Goal: Task Accomplishment & Management: Manage account settings

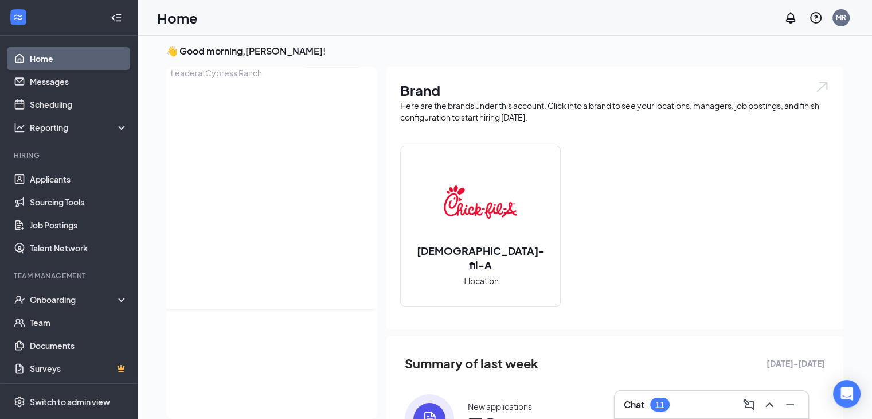
scroll to position [40, 0]
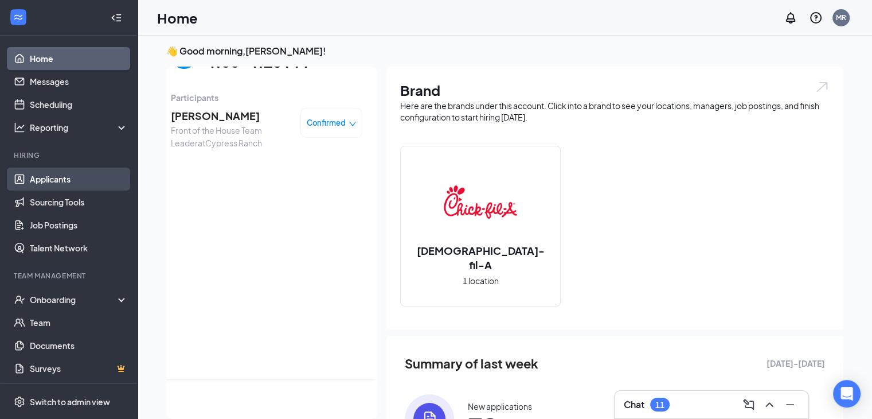
click at [71, 182] on link "Applicants" at bounding box center [79, 178] width 98 height 23
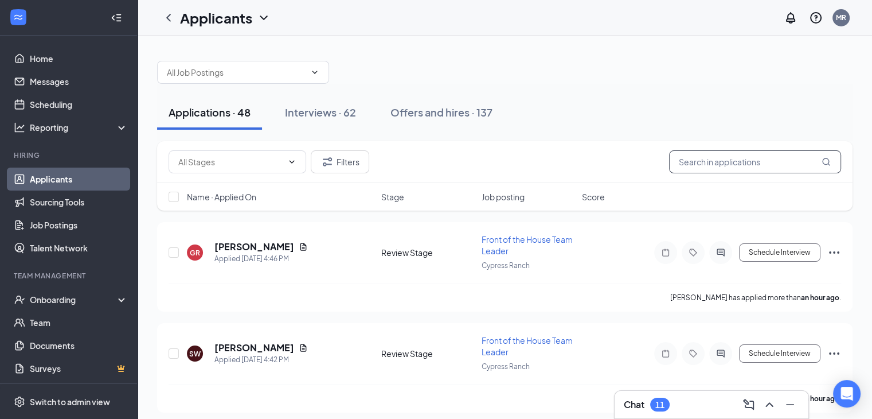
click at [697, 170] on input "text" at bounding box center [755, 161] width 172 height 23
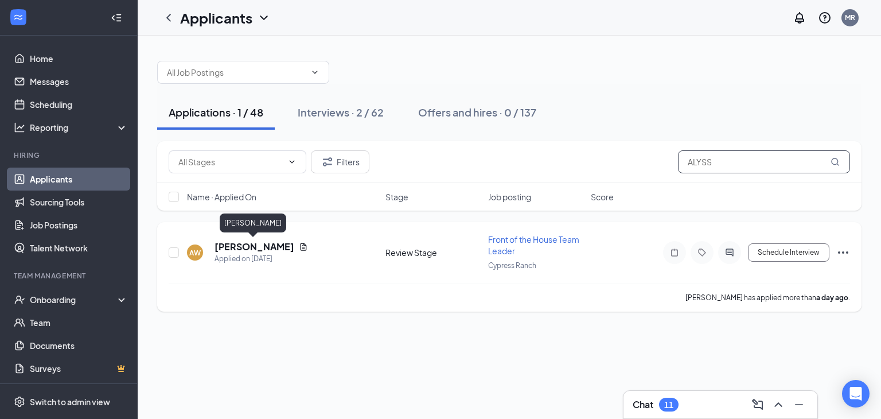
type input "ALYSS"
click at [256, 244] on h5 "[PERSON_NAME]" at bounding box center [254, 246] width 80 height 13
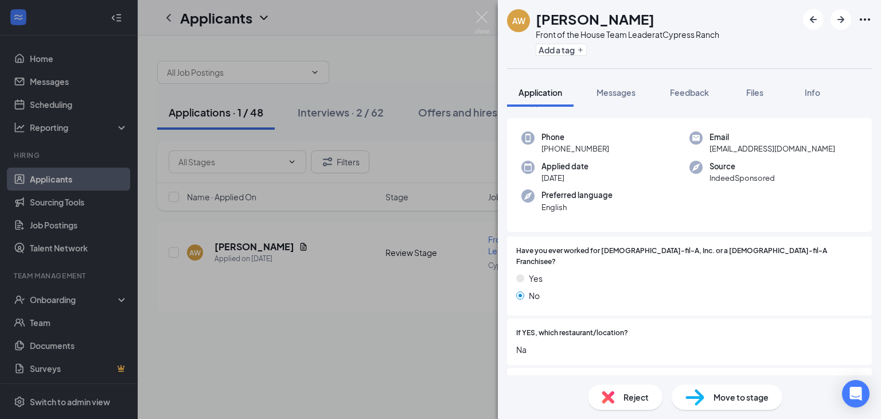
scroll to position [57, 0]
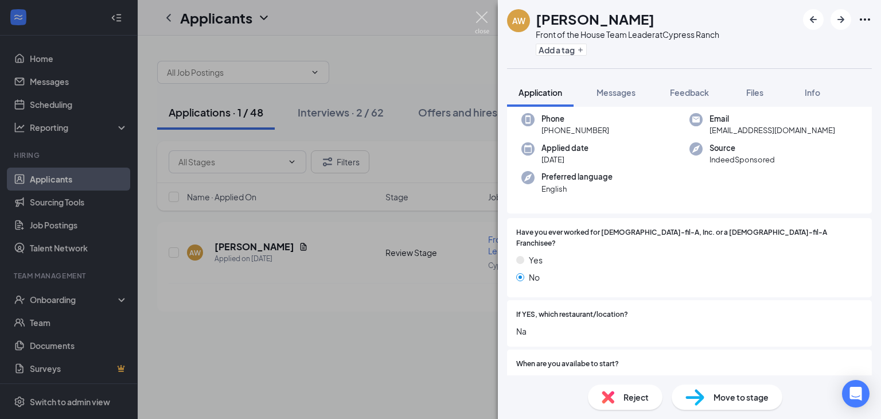
click at [481, 18] on img at bounding box center [482, 22] width 14 height 22
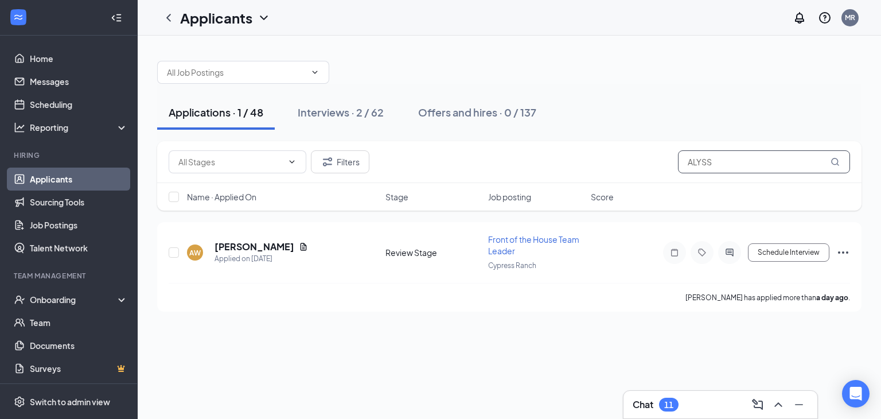
click at [738, 162] on input "ALYSS" at bounding box center [764, 161] width 172 height 23
click at [331, 113] on div "Interviews · 2 / 62" at bounding box center [341, 112] width 86 height 14
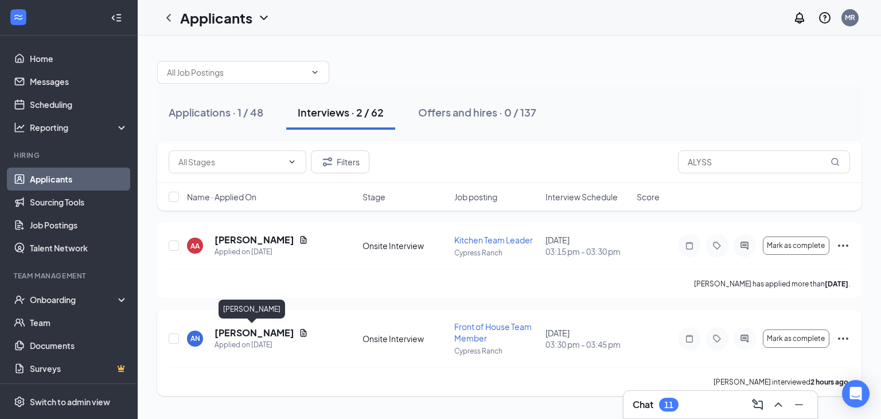
click at [245, 329] on h5 "[PERSON_NAME]" at bounding box center [254, 332] width 80 height 13
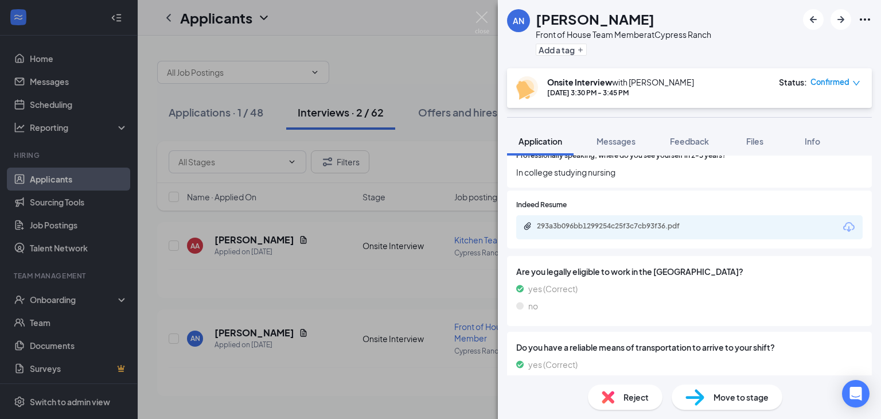
scroll to position [839, 0]
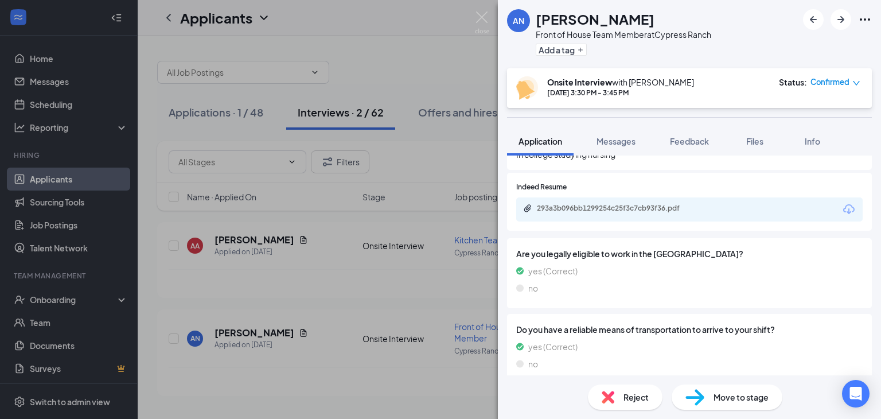
click at [843, 204] on icon "Download" at bounding box center [848, 209] width 11 height 10
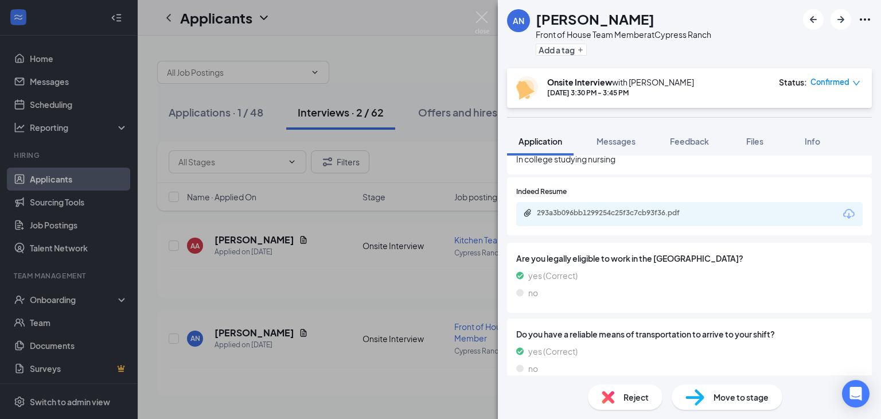
click at [761, 397] on span "Move to stage" at bounding box center [740, 396] width 55 height 13
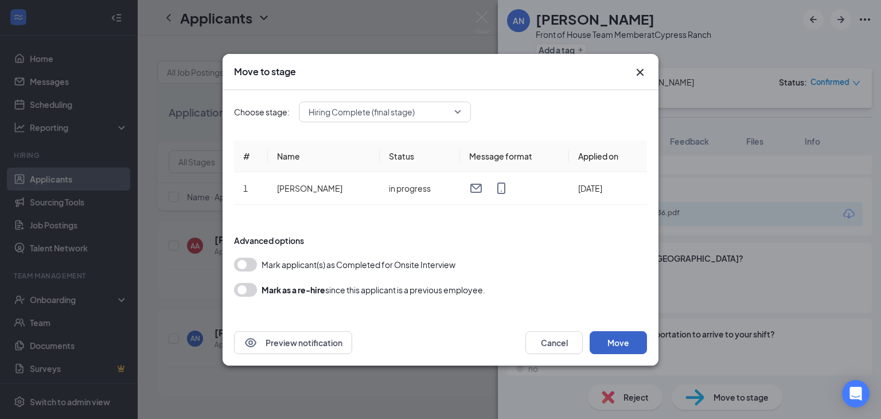
click at [630, 345] on button "Move" at bounding box center [617, 342] width 57 height 23
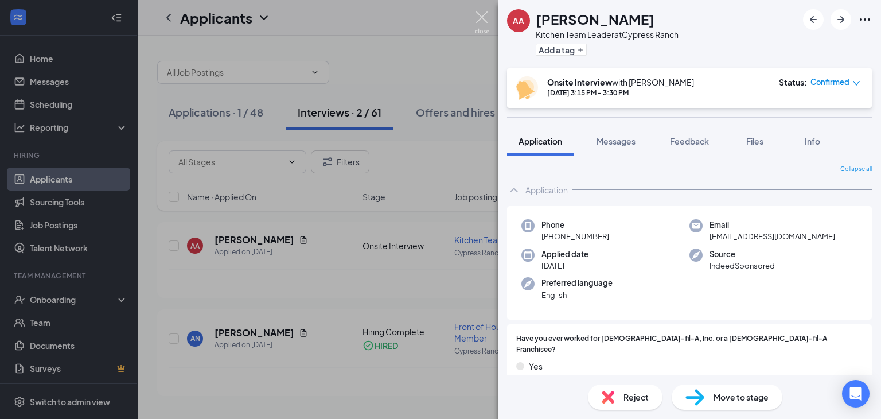
click at [479, 19] on img at bounding box center [482, 22] width 14 height 22
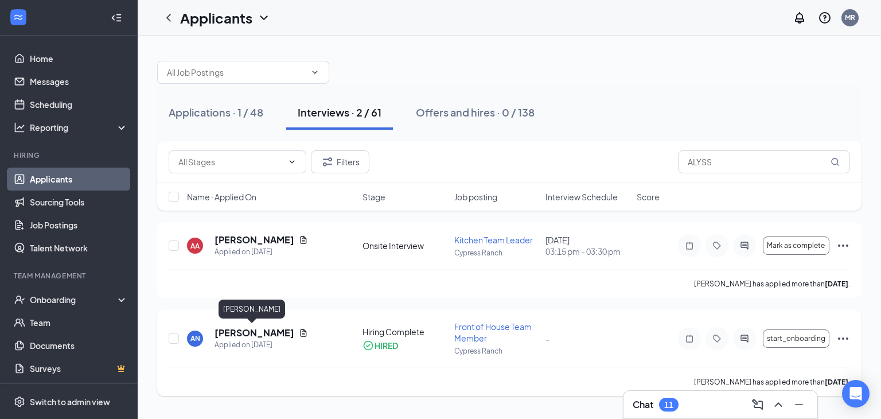
click at [225, 333] on h5 "[PERSON_NAME]" at bounding box center [254, 332] width 80 height 13
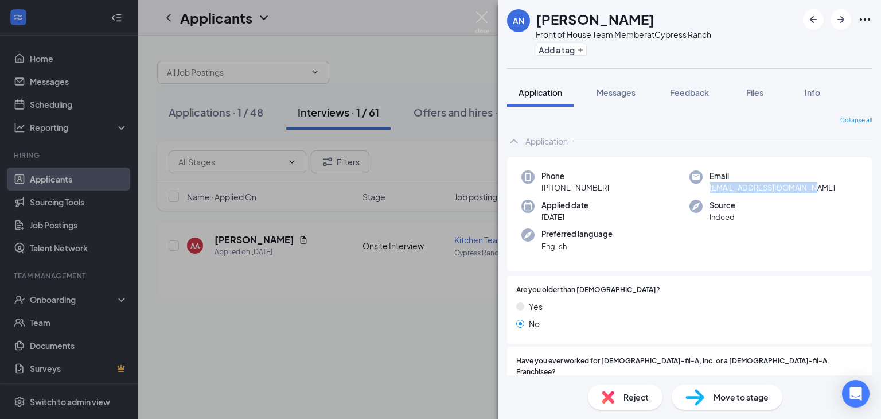
drag, startPoint x: 803, startPoint y: 190, endPoint x: 698, endPoint y: 191, distance: 104.9
click at [698, 191] on div "Email [EMAIL_ADDRESS][DOMAIN_NAME]" at bounding box center [773, 182] width 168 height 24
copy span "[EMAIL_ADDRESS][DOMAIN_NAME]"
click at [477, 21] on img at bounding box center [482, 22] width 14 height 22
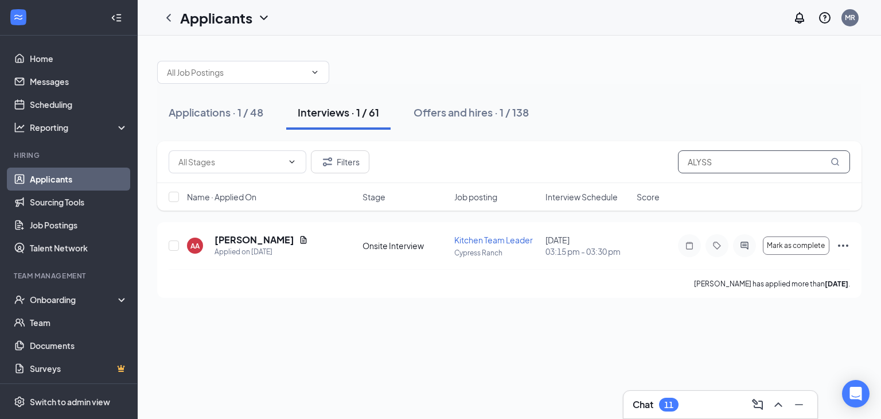
click at [710, 161] on input "ALYSS" at bounding box center [764, 161] width 172 height 23
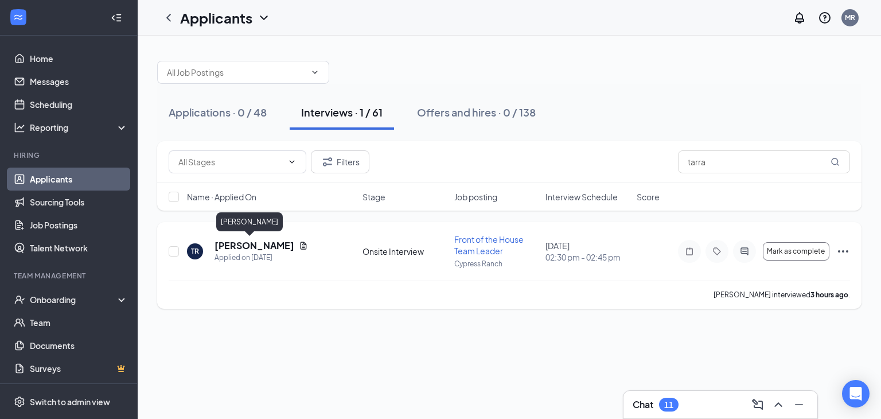
click at [218, 247] on h5 "[PERSON_NAME]" at bounding box center [254, 245] width 80 height 13
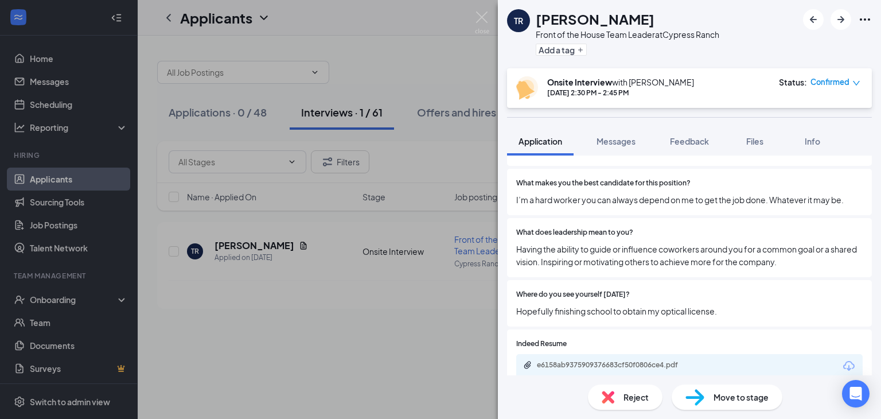
scroll to position [688, 0]
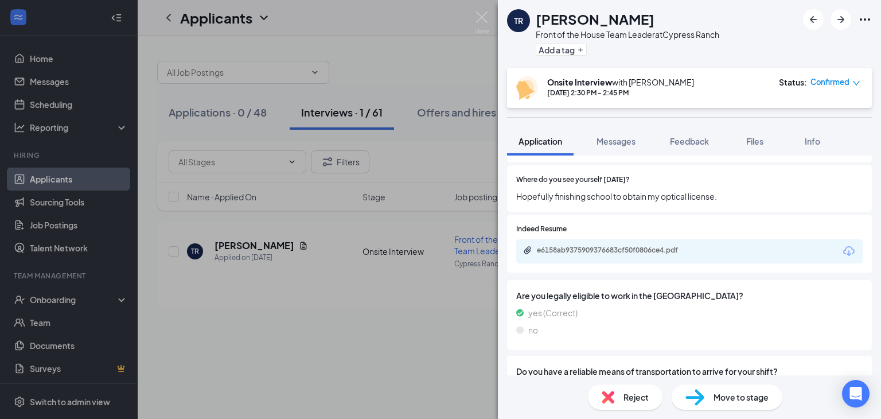
click at [843, 246] on icon "Download" at bounding box center [848, 251] width 11 height 10
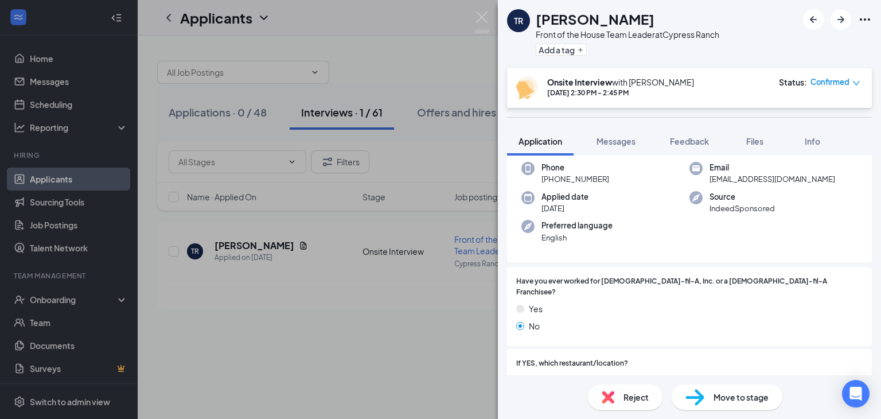
scroll to position [0, 0]
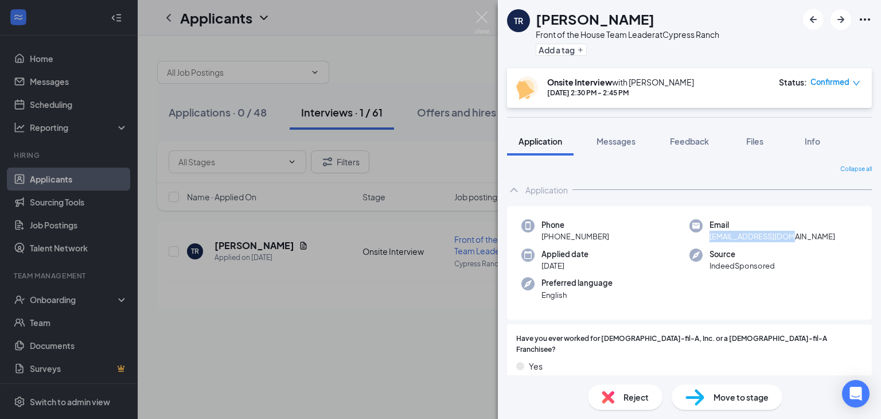
drag, startPoint x: 704, startPoint y: 234, endPoint x: 794, endPoint y: 243, distance: 89.9
click at [794, 243] on div "Phone [PHONE_NUMBER] Email [EMAIL_ADDRESS][DOMAIN_NAME] Applied date [DATE] Sou…" at bounding box center [689, 263] width 365 height 114
copy span "[EMAIL_ADDRESS][DOMAIN_NAME]"
click at [698, 387] on div "Move to stage" at bounding box center [726, 396] width 111 height 25
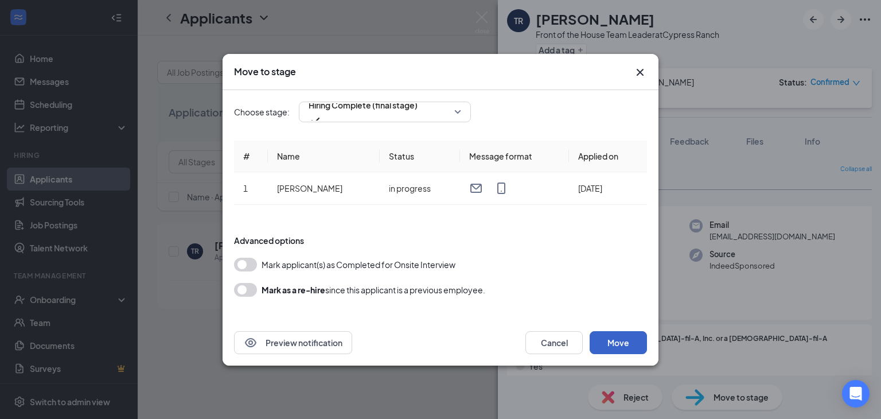
click at [613, 347] on button "Move" at bounding box center [617, 342] width 57 height 23
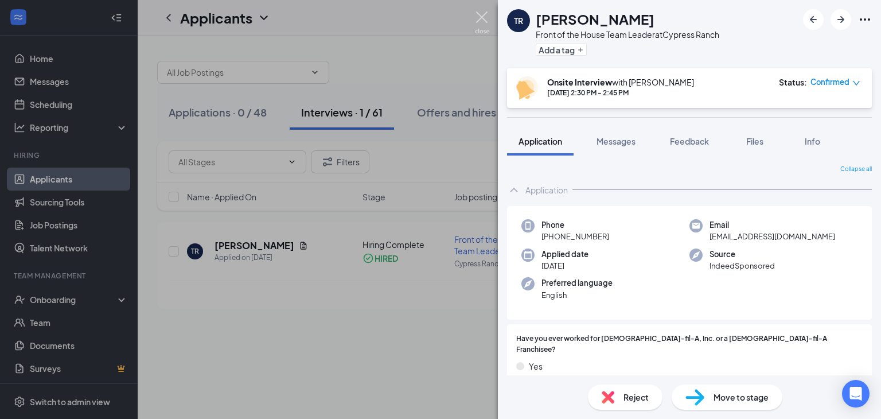
click at [486, 21] on img at bounding box center [482, 22] width 14 height 22
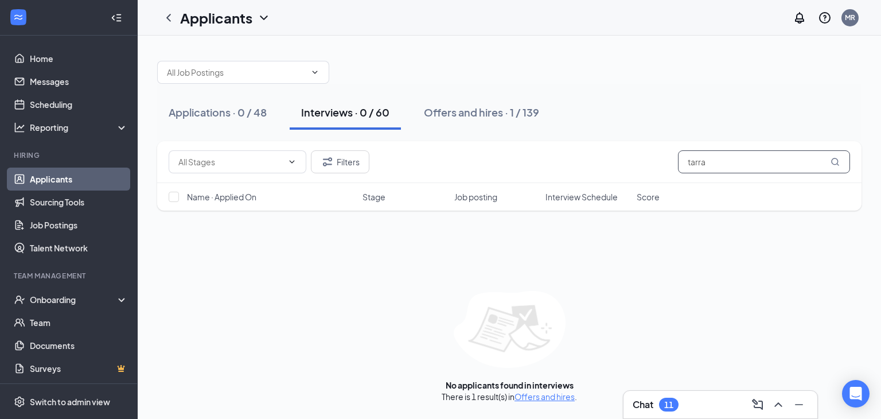
click at [772, 168] on input "tarra" at bounding box center [764, 161] width 172 height 23
drag, startPoint x: 702, startPoint y: 163, endPoint x: 635, endPoint y: 165, distance: 67.7
click at [635, 165] on div "Filters beu" at bounding box center [509, 161] width 681 height 23
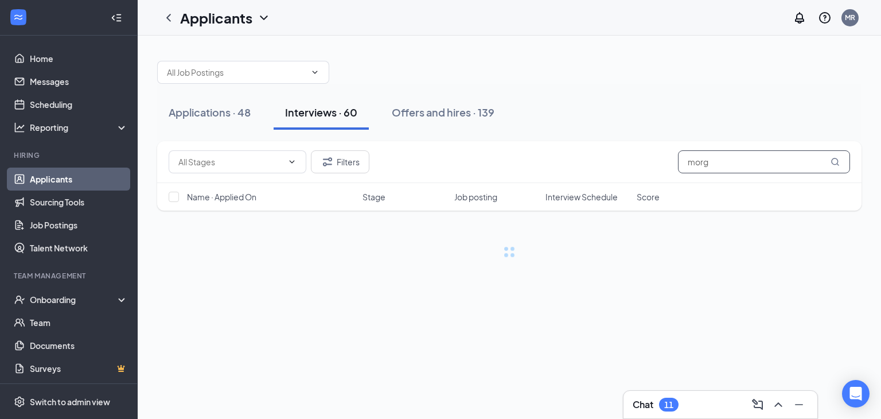
type input "morg"
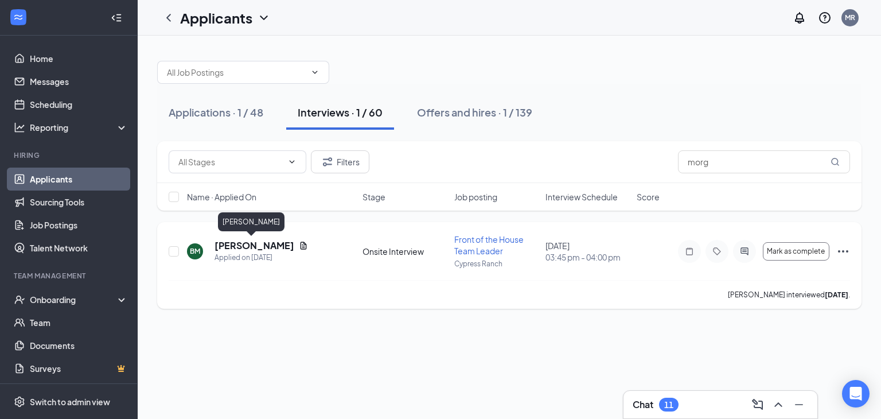
click at [244, 248] on h5 "[PERSON_NAME]" at bounding box center [254, 245] width 80 height 13
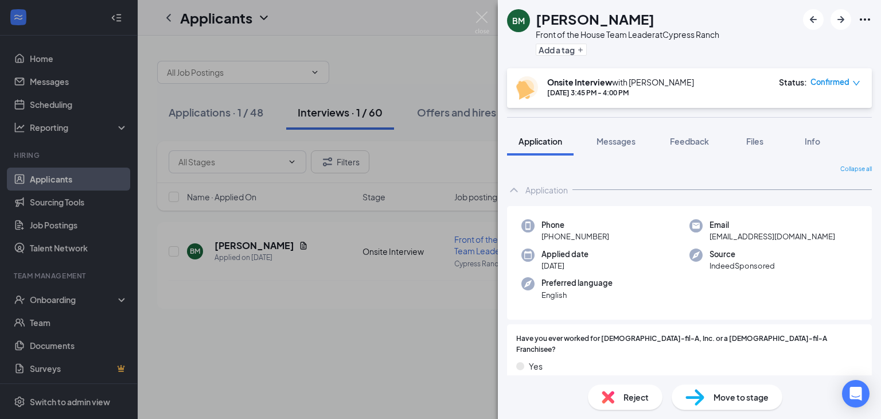
click at [798, 235] on span "[EMAIL_ADDRESS][DOMAIN_NAME]" at bounding box center [772, 235] width 126 height 11
copy span "[EMAIL_ADDRESS][DOMAIN_NAME]"
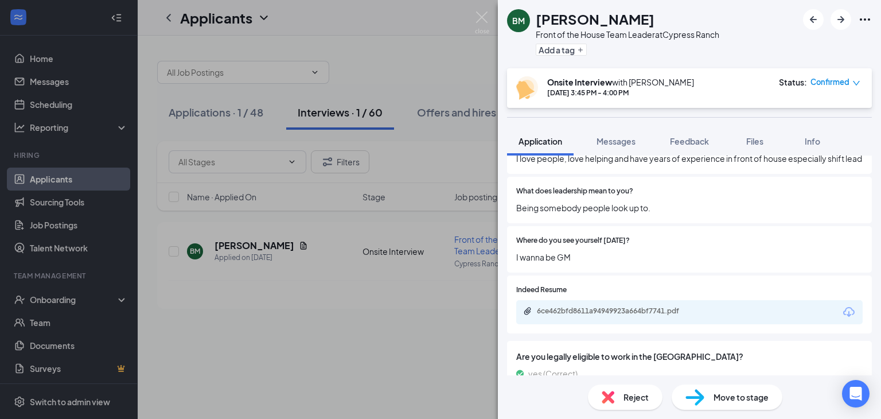
scroll to position [688, 0]
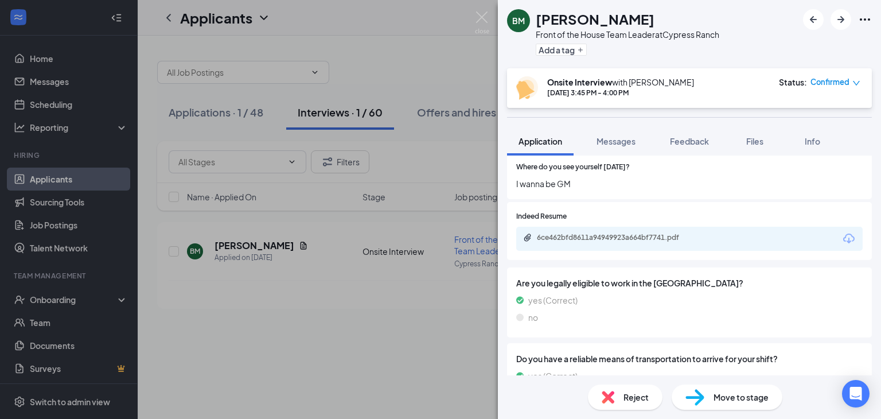
click at [842, 235] on icon "Download" at bounding box center [849, 239] width 14 height 14
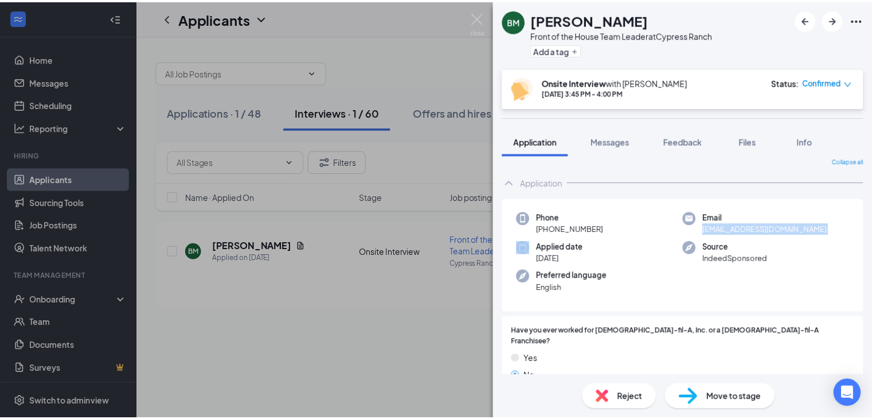
scroll to position [0, 0]
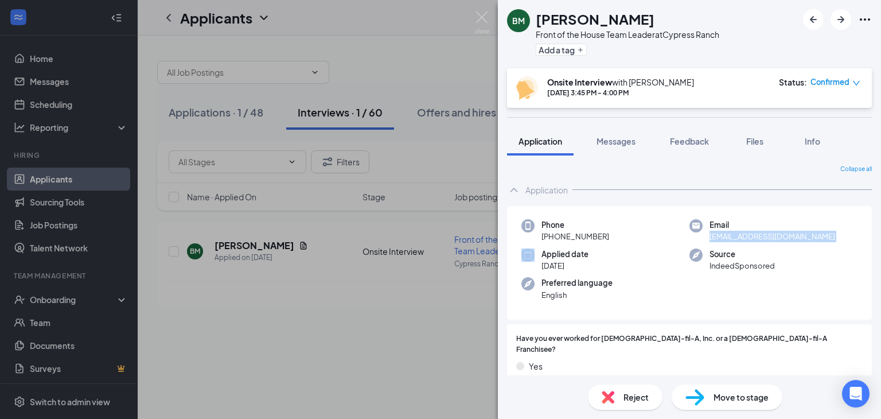
copy span "[EMAIL_ADDRESS][DOMAIN_NAME]"
click at [747, 400] on span "Move to stage" at bounding box center [740, 396] width 55 height 13
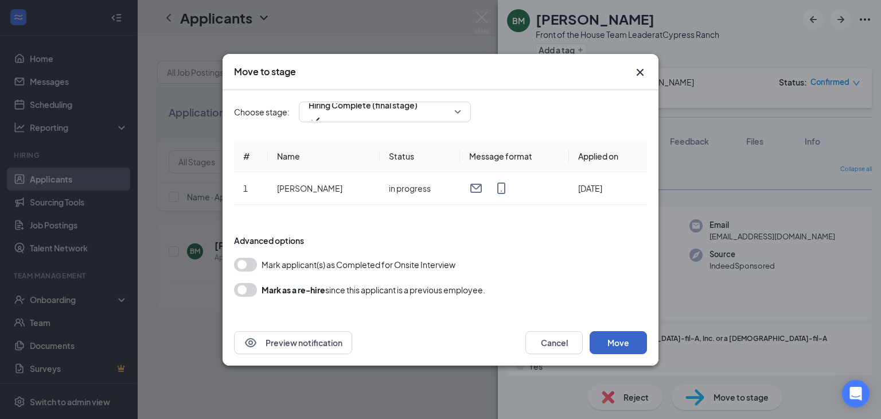
click at [608, 343] on button "Move" at bounding box center [617, 342] width 57 height 23
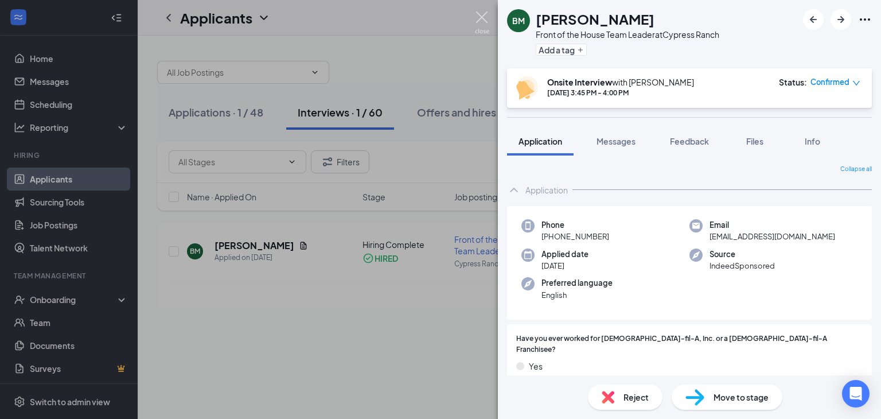
click at [480, 14] on img at bounding box center [482, 22] width 14 height 22
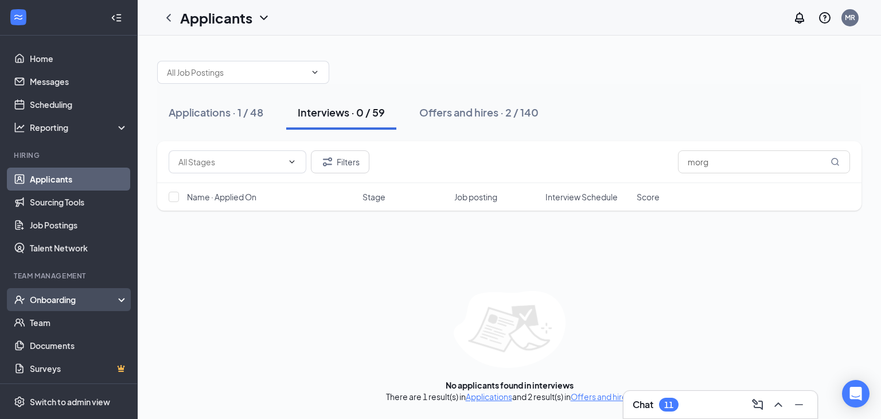
click at [51, 300] on div "Onboarding" at bounding box center [74, 299] width 88 height 11
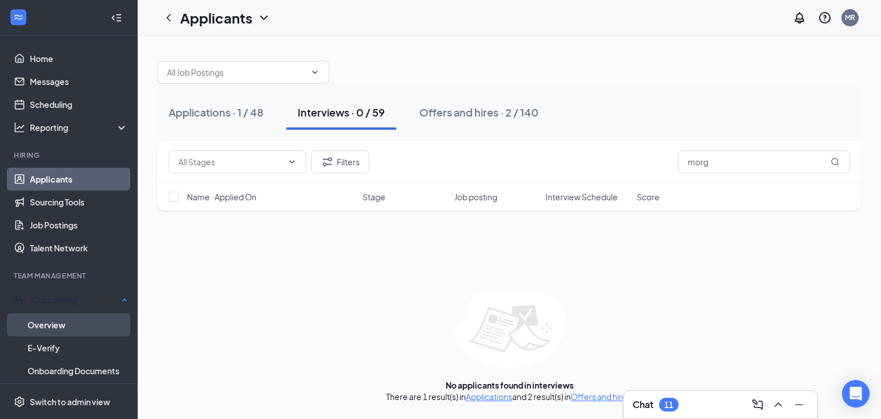
click at [57, 322] on link "Overview" at bounding box center [78, 324] width 100 height 23
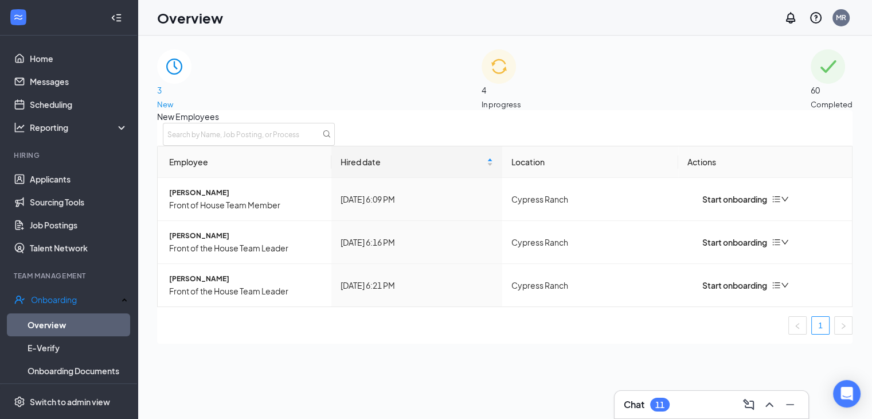
click at [512, 88] on div "4 In progress" at bounding box center [502, 79] width 40 height 61
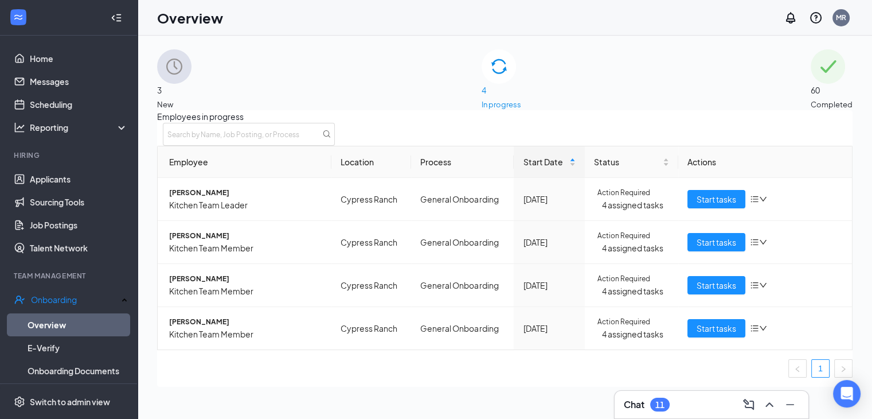
click at [192, 84] on span "3" at bounding box center [174, 90] width 34 height 13
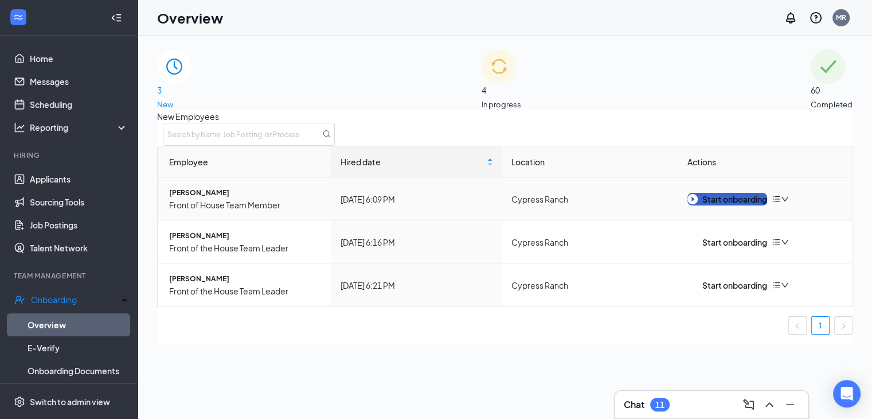
click at [720, 205] on div "Start onboarding" at bounding box center [727, 199] width 80 height 13
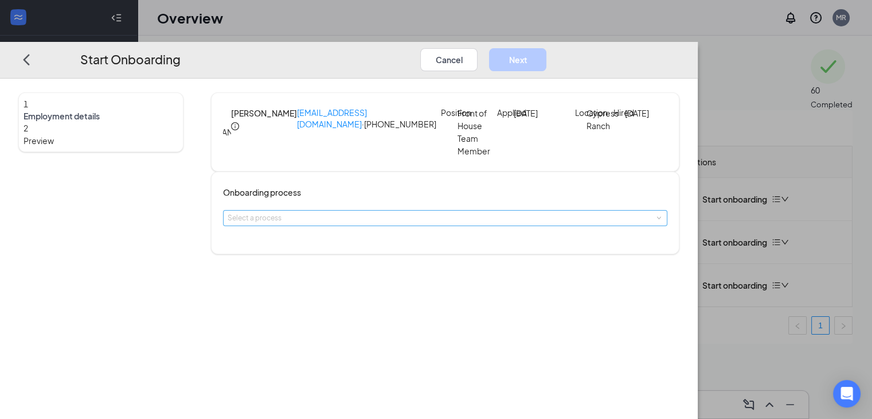
click at [421, 224] on div "Select a process" at bounding box center [443, 217] width 430 height 11
click at [411, 260] on li "General Onboarding" at bounding box center [370, 256] width 188 height 21
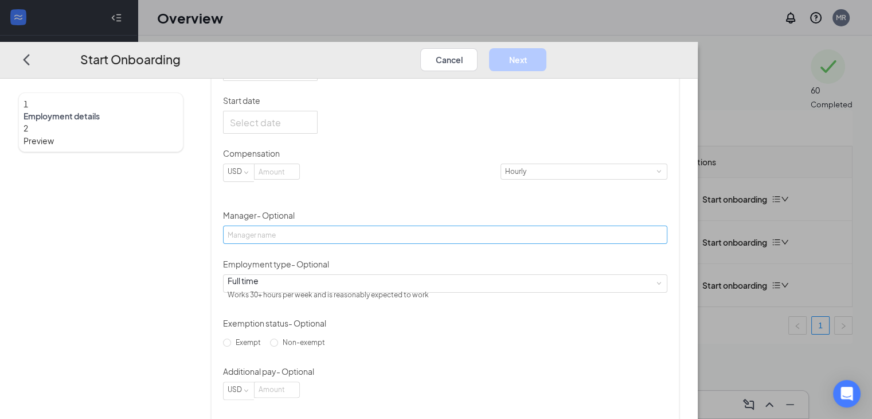
scroll to position [287, 0]
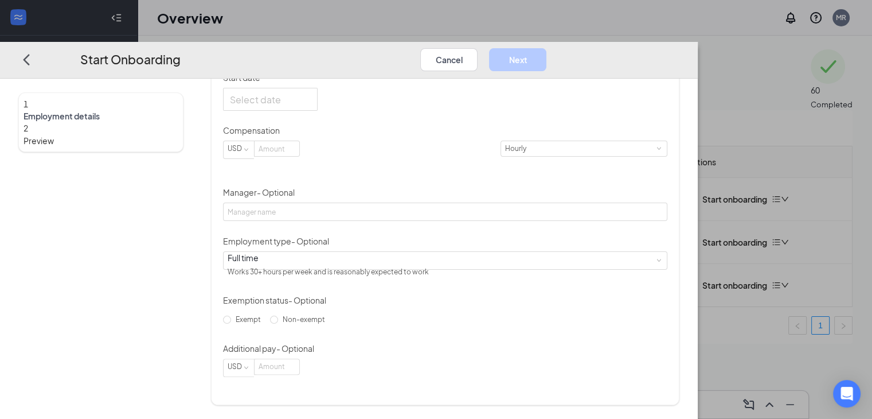
click at [308, 54] on input "[DATE]" at bounding box center [269, 47] width 79 height 14
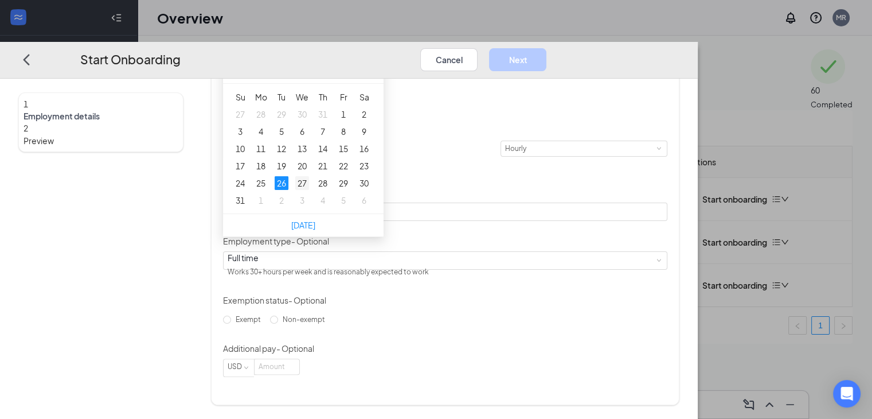
type input "[DATE]"
click at [309, 190] on div "27" at bounding box center [302, 183] width 14 height 14
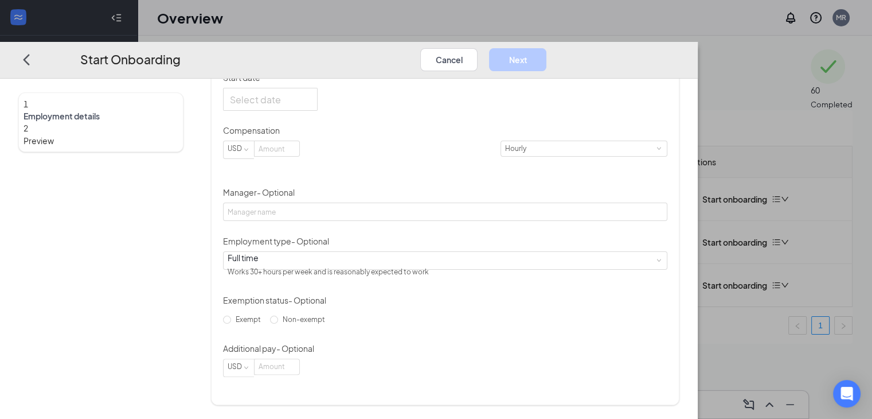
click at [518, 186] on div "Hired date [DATE] [DATE] Su Mo Tu We Th Fr Sa 27 28 29 30 31 1 2 3 4 5 6 7 8 9 …" at bounding box center [445, 198] width 444 height 358
click at [318, 111] on div at bounding box center [270, 99] width 95 height 23
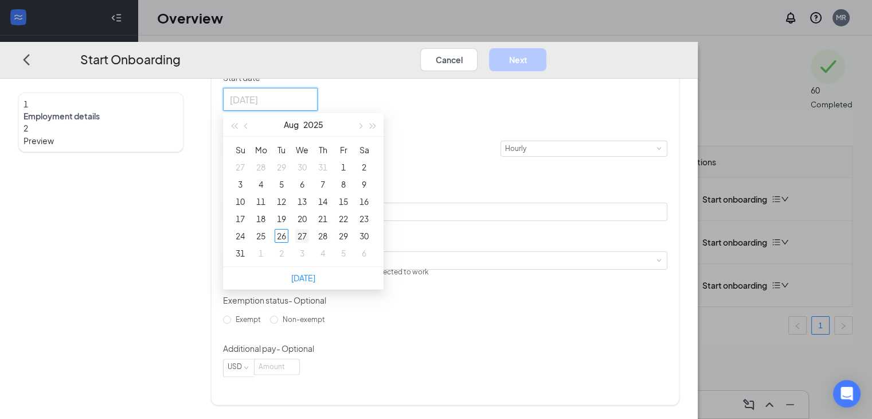
type input "[DATE]"
click at [309, 243] on div "27" at bounding box center [302, 236] width 14 height 14
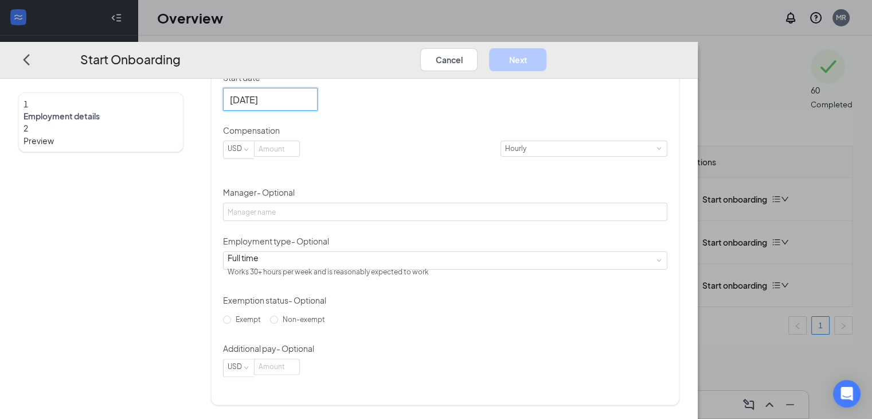
click at [519, 235] on div "Hired date [DATE] [DATE] Su Mo Tu We Th Fr Sa 27 28 29 30 31 1 2 3 4 5 6 7 8 9 …" at bounding box center [445, 198] width 444 height 358
click at [296, 148] on span "Increase Value" at bounding box center [294, 146] width 4 height 4
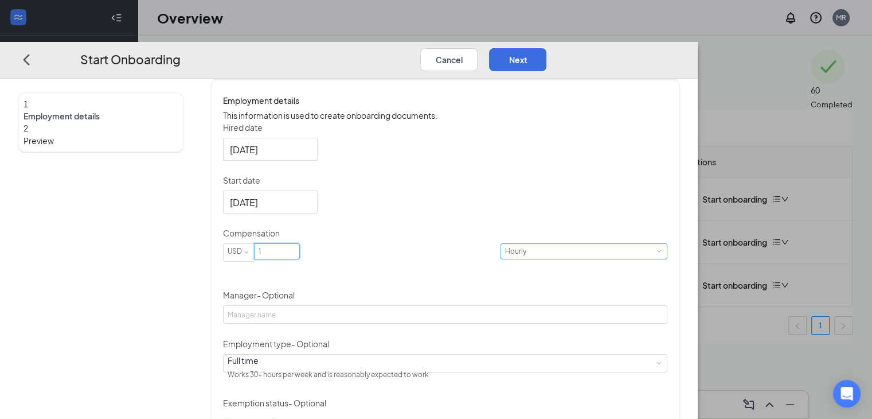
scroll to position [192, 0]
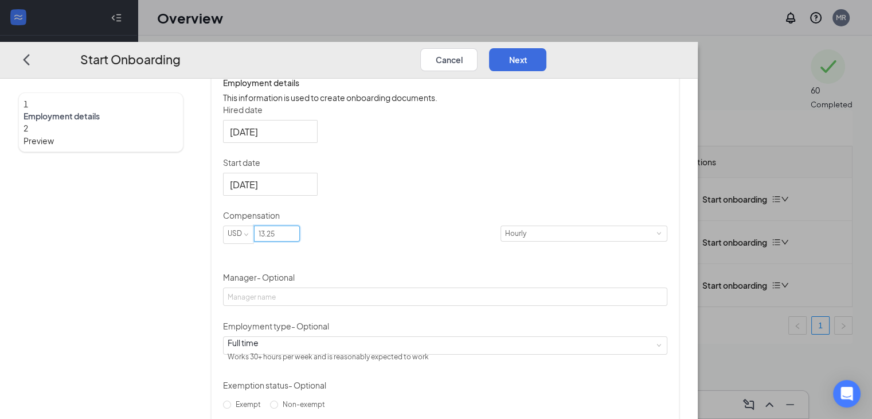
type input "13.25"
click at [560, 216] on div "Hired date [DATE] [DATE] Su Mo Tu We Th Fr Sa 27 28 29 30 31 1 2 3 4 5 6 7 8 9 …" at bounding box center [445, 283] width 444 height 358
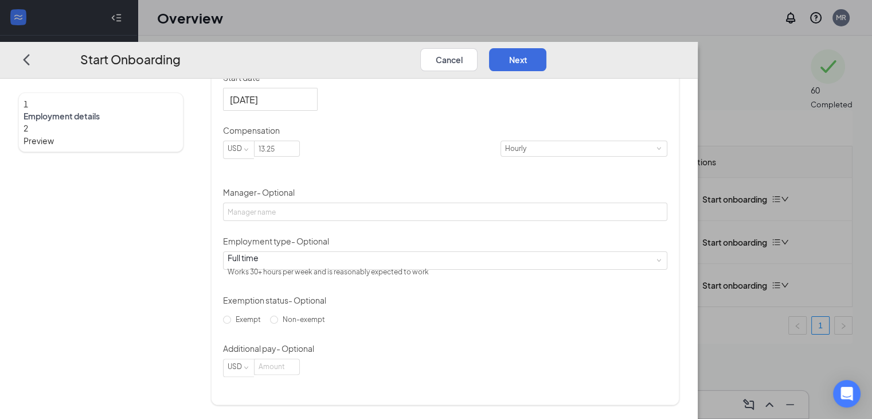
scroll to position [52, 0]
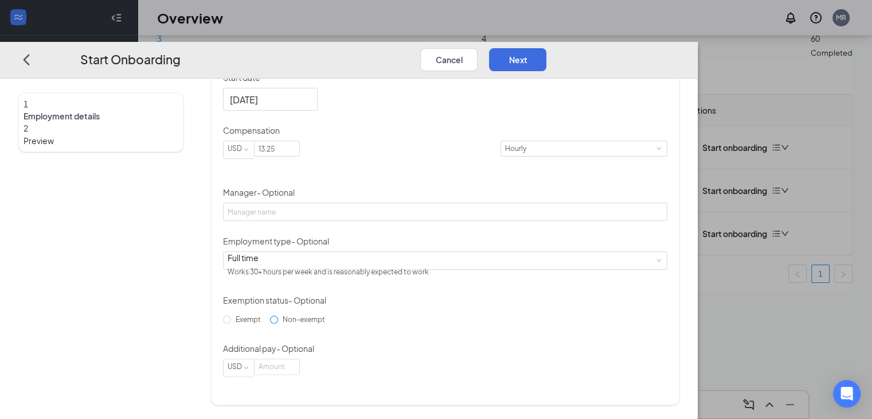
click at [283, 323] on span "Non-exempt" at bounding box center [304, 319] width 52 height 9
click at [278, 323] on input "Non-exempt" at bounding box center [274, 319] width 8 height 8
radio input "true"
click at [546, 48] on button "Next" at bounding box center [517, 59] width 57 height 23
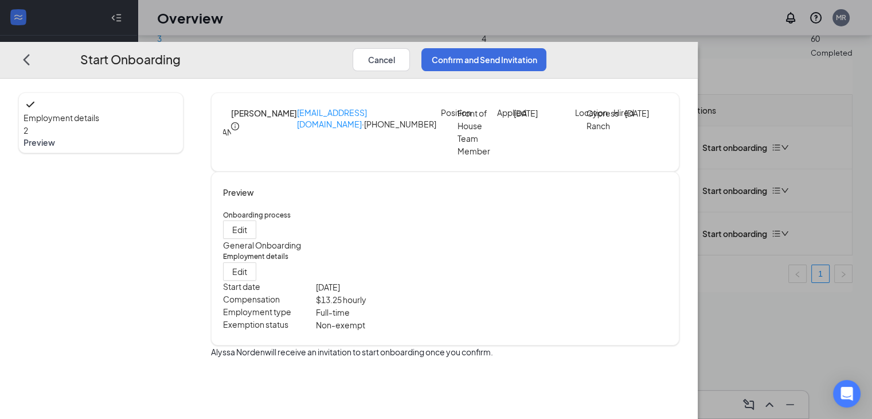
scroll to position [0, 0]
click at [546, 48] on button "Confirm and Send Invitation" at bounding box center [483, 59] width 125 height 23
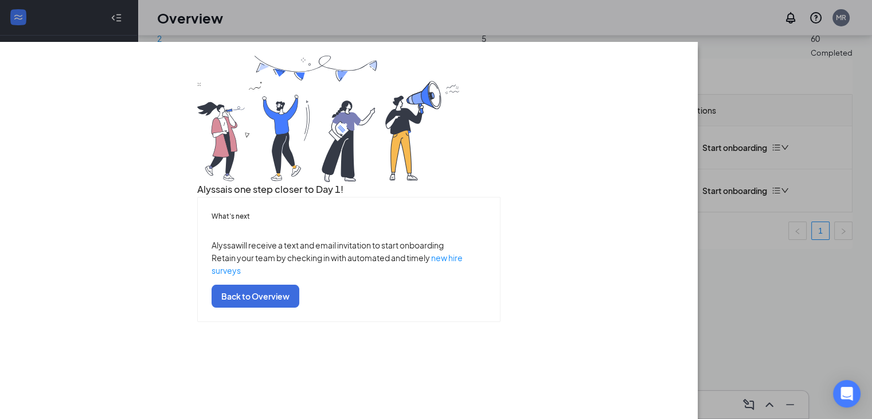
scroll to position [49, 0]
click at [299, 307] on button "Back to Overview" at bounding box center [256, 295] width 88 height 23
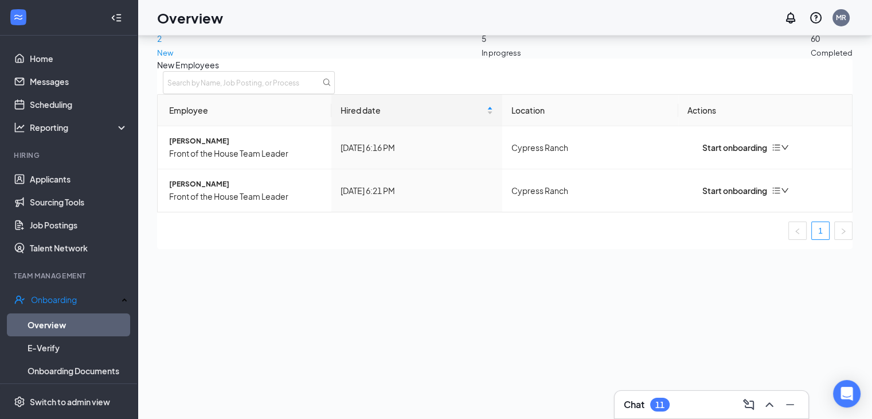
scroll to position [0, 0]
click at [716, 197] on div "Start onboarding" at bounding box center [727, 190] width 80 height 13
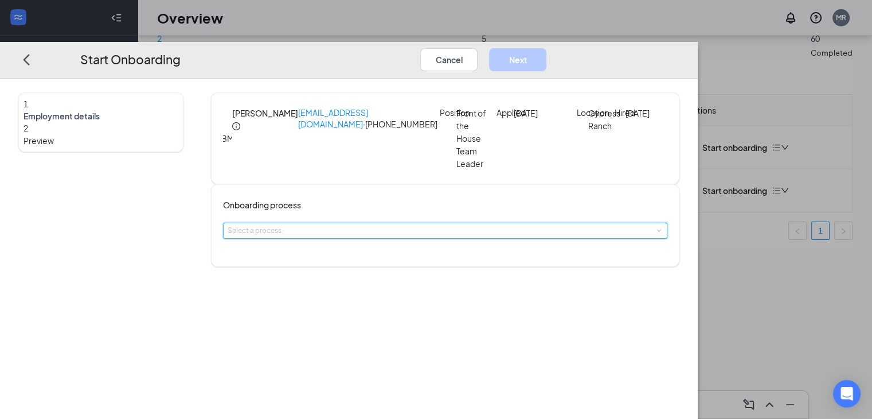
click at [404, 238] on div "Select a process" at bounding box center [445, 230] width 435 height 15
click at [402, 263] on li "General Onboarding" at bounding box center [370, 257] width 188 height 21
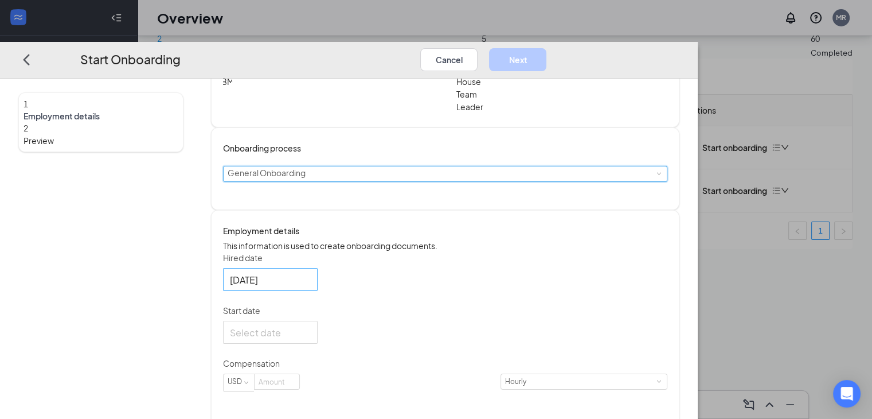
scroll to position [57, 0]
click at [308, 286] on input "[DATE]" at bounding box center [269, 279] width 79 height 14
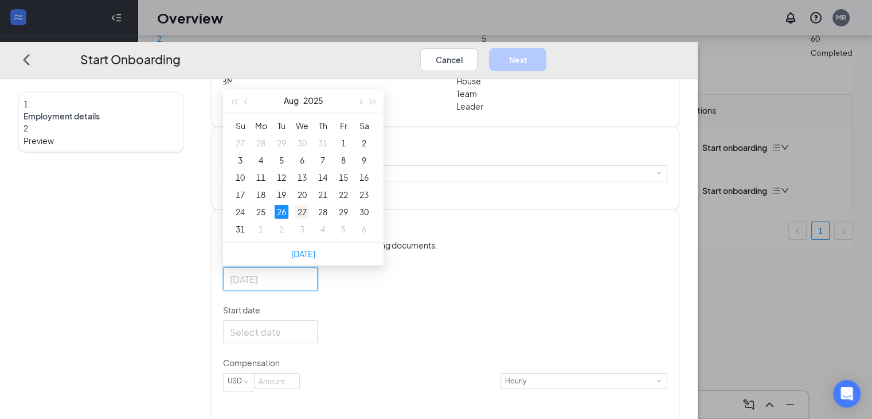
type input "[DATE]"
click at [309, 218] on div "27" at bounding box center [302, 212] width 14 height 14
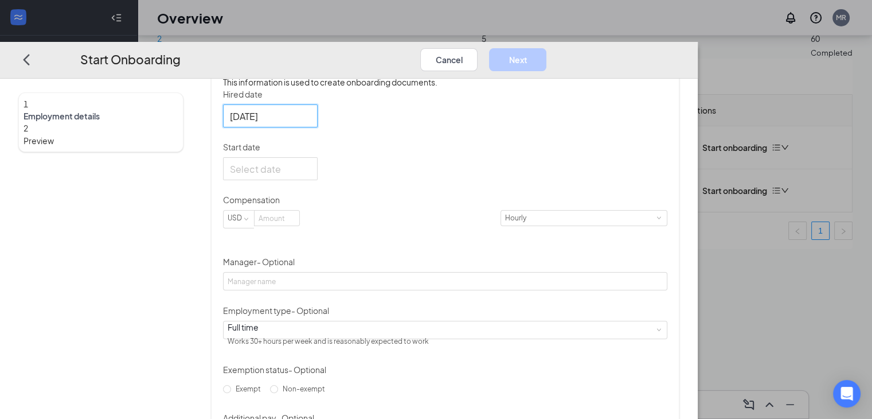
scroll to position [229, 0]
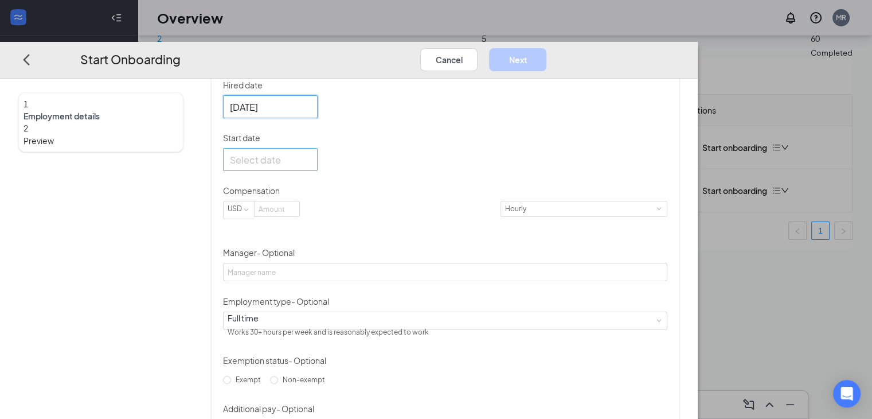
click at [308, 167] on input "Start date" at bounding box center [269, 160] width 79 height 14
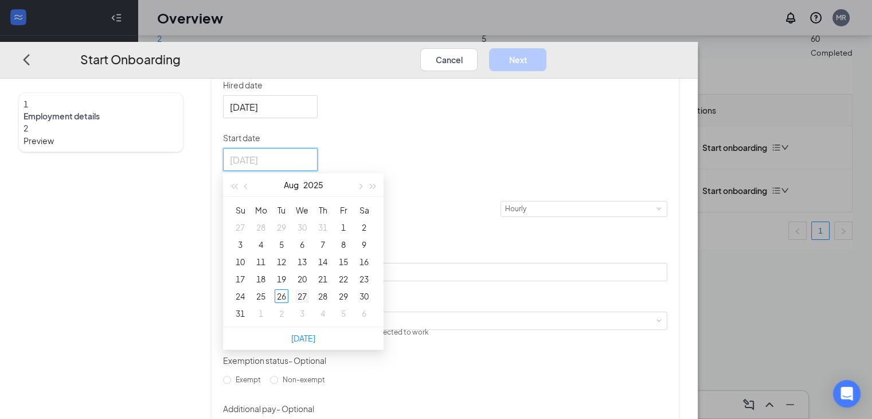
type input "[DATE]"
click at [309, 303] on div "27" at bounding box center [302, 296] width 14 height 14
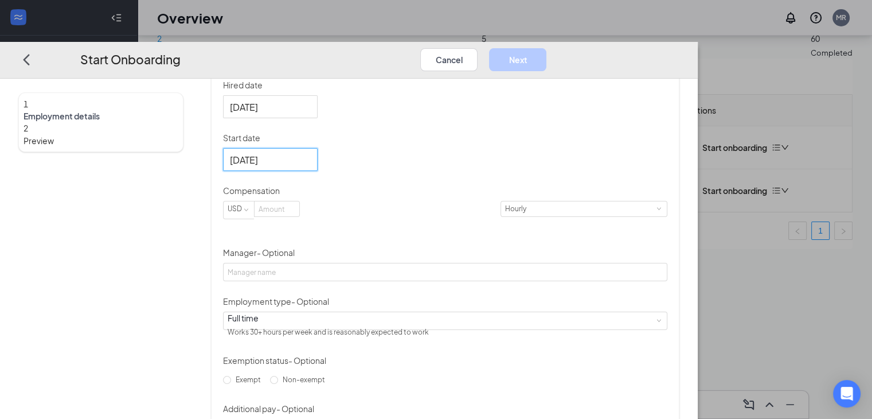
click at [642, 193] on div "Hired date [DATE] [DATE] Su Mo Tu We Th Fr Sa 27 28 29 30 31 1 2 3 4 5 6 7 8 9 …" at bounding box center [445, 258] width 444 height 358
click at [299, 216] on input at bounding box center [277, 208] width 45 height 15
type input "14.75"
click at [617, 166] on div "Hired date [DATE] [DATE] Su Mo Tu We Th Fr Sa 27 28 29 30 31 1 2 3 4 5 6 7 8 9 …" at bounding box center [445, 258] width 444 height 358
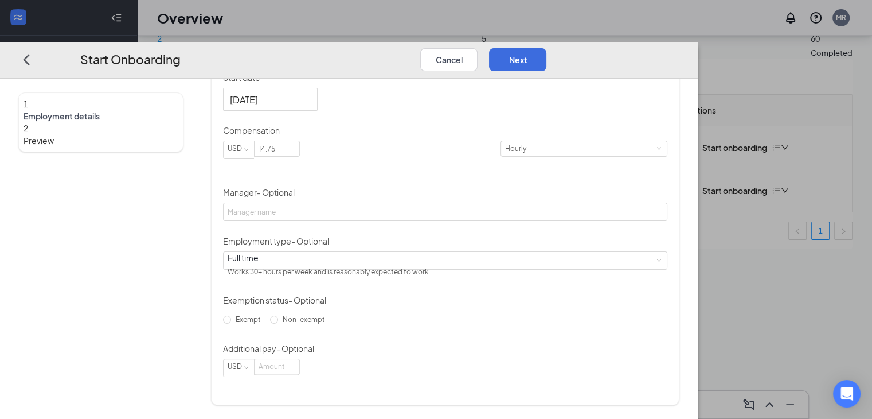
scroll to position [307, 0]
click at [282, 323] on span "Non-exempt" at bounding box center [304, 319] width 52 height 9
click at [278, 323] on input "Non-exempt" at bounding box center [274, 319] width 8 height 8
radio input "true"
click at [546, 48] on button "Next" at bounding box center [517, 59] width 57 height 23
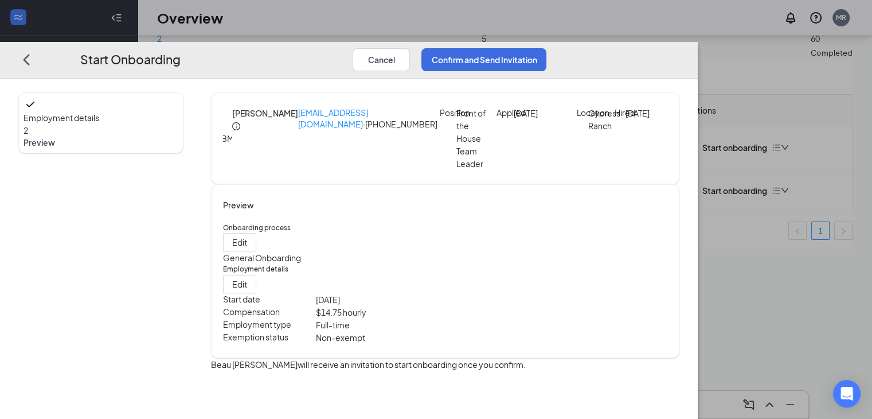
scroll to position [0, 0]
click at [546, 48] on button "Confirm and Send Invitation" at bounding box center [483, 59] width 125 height 23
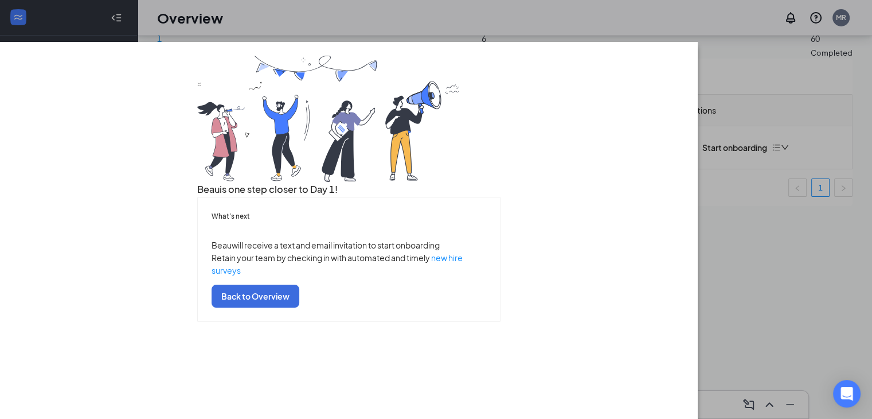
scroll to position [49, 0]
click at [299, 307] on button "Back to Overview" at bounding box center [256, 295] width 88 height 23
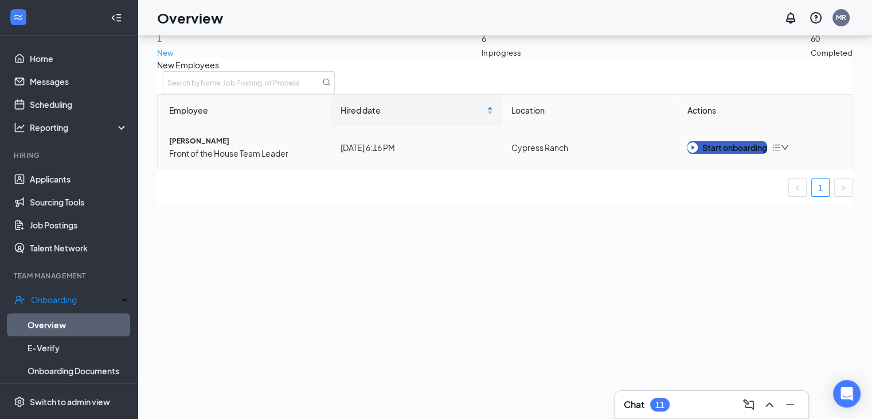
click at [721, 154] on div "Start onboarding" at bounding box center [727, 147] width 80 height 13
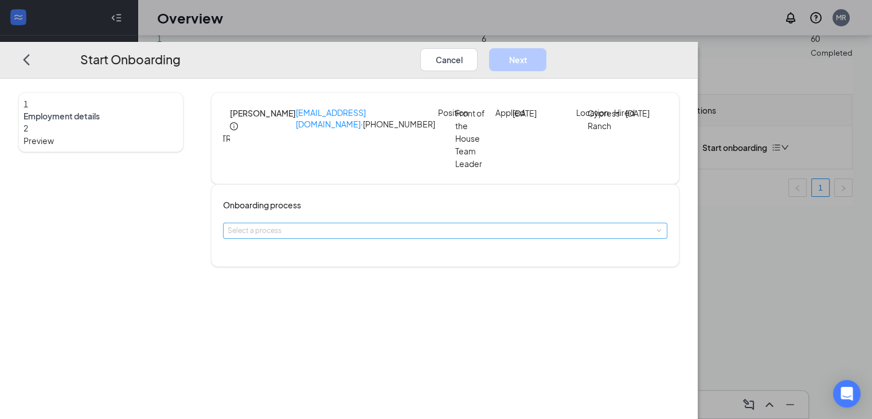
click at [405, 225] on div "Select a process" at bounding box center [443, 230] width 430 height 11
click at [316, 257] on span "General Onboarding" at bounding box center [319, 256] width 78 height 10
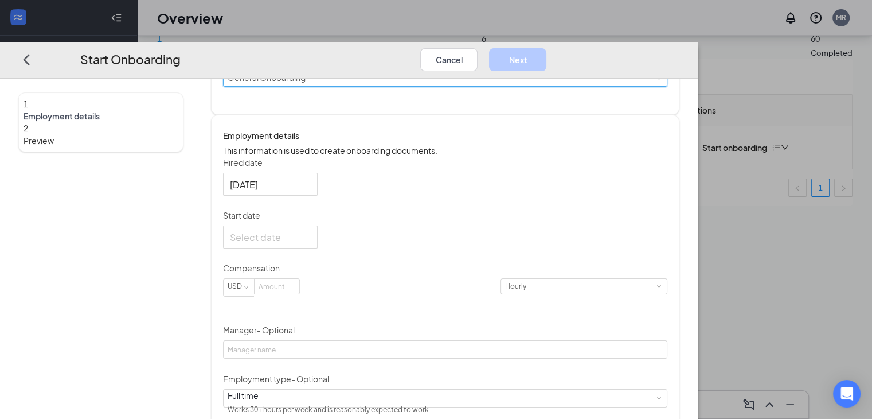
scroll to position [172, 0]
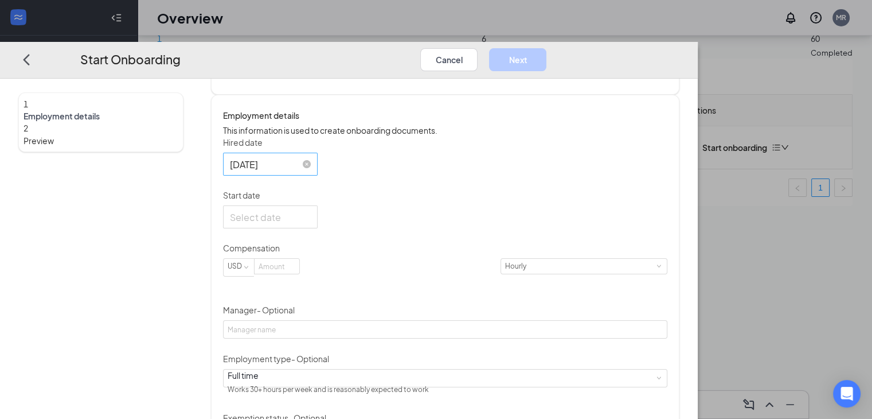
click at [308, 171] on input "[DATE]" at bounding box center [269, 164] width 79 height 14
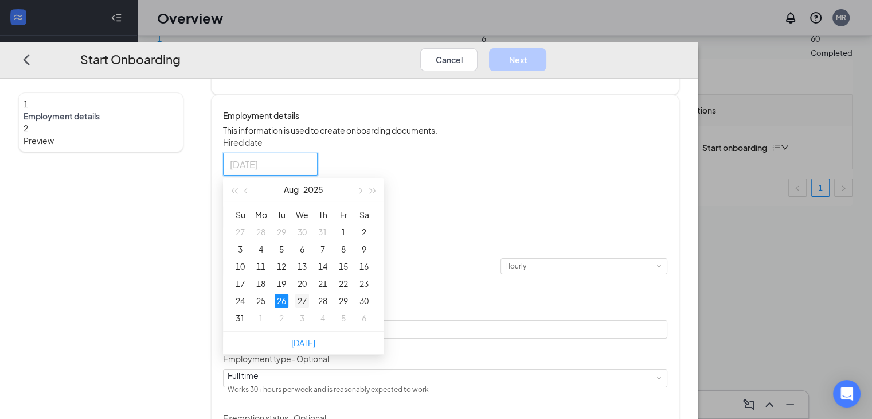
type input "[DATE]"
click at [309, 307] on div "27" at bounding box center [302, 301] width 14 height 14
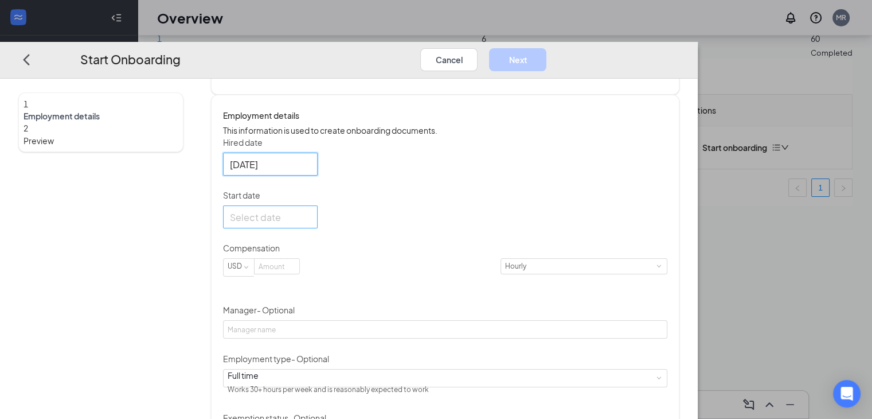
click at [284, 224] on input "Start date" at bounding box center [269, 217] width 79 height 14
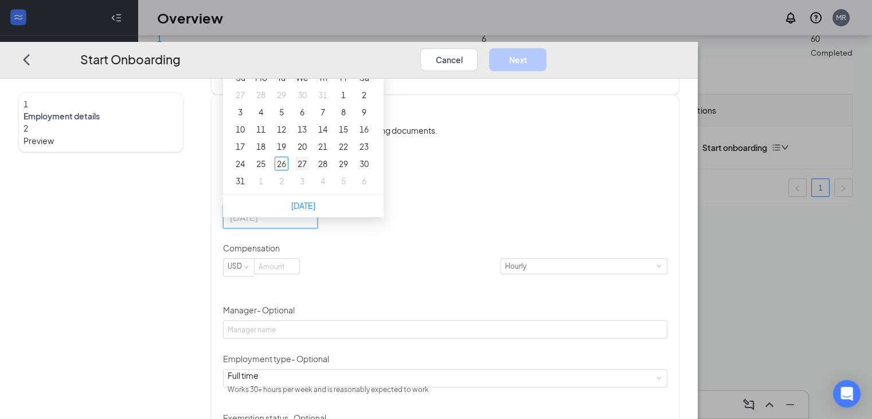
type input "[DATE]"
click at [309, 170] on div "27" at bounding box center [302, 164] width 14 height 14
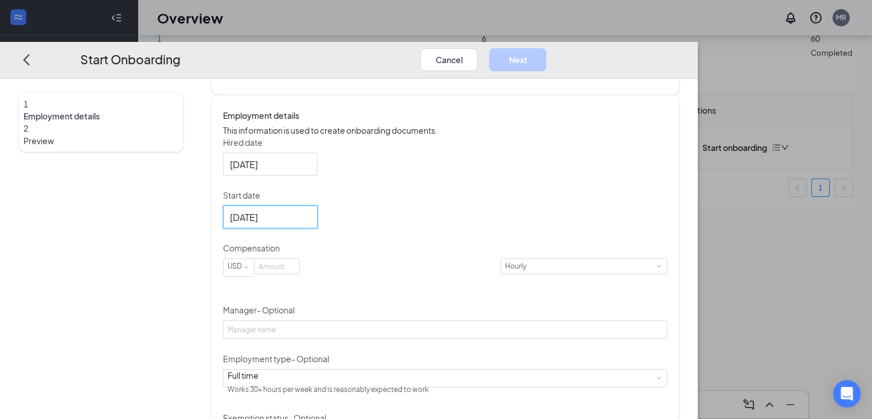
click at [578, 214] on div "Hired date [DATE] [DATE] Su Mo Tu We Th Fr Sa 27 28 29 30 31 1 2 3 4 5 6 7 8 9 …" at bounding box center [445, 315] width 444 height 358
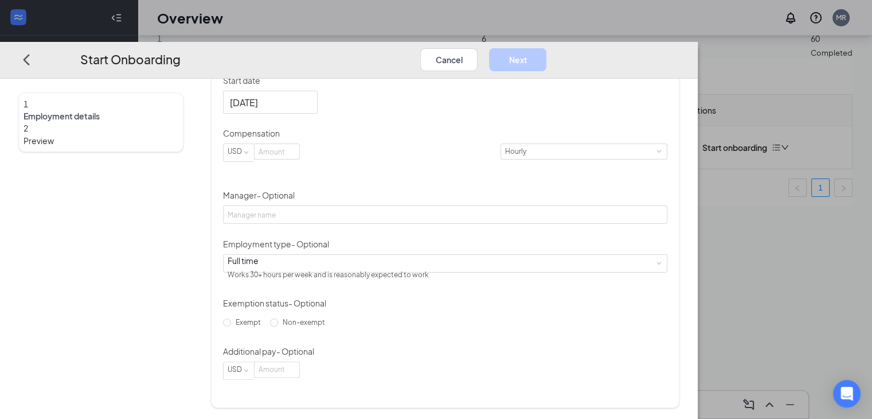
scroll to position [307, 0]
click at [299, 156] on input at bounding box center [277, 148] width 45 height 15
type input "14.75"
click at [537, 222] on div "Hired date [DATE] [DATE] Su Mo Tu We Th Fr Sa 27 28 29 30 31 1 2 3 4 5 6 7 8 9 …" at bounding box center [445, 198] width 444 height 358
click at [276, 329] on label "Non-exempt" at bounding box center [300, 319] width 60 height 18
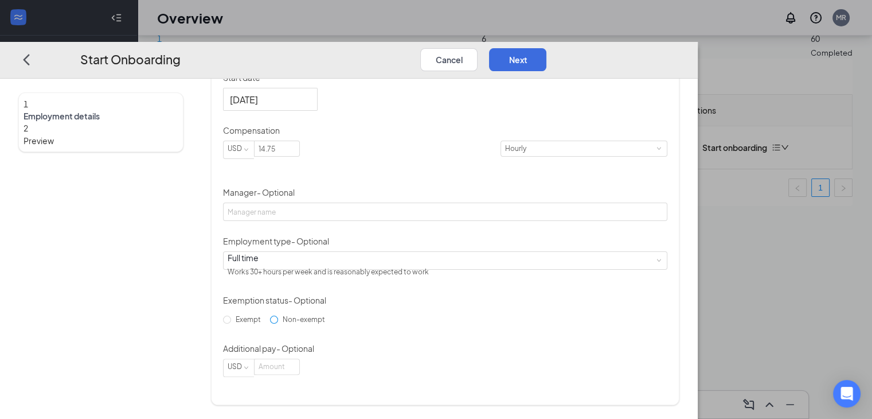
click at [276, 323] on input "Non-exempt" at bounding box center [274, 319] width 8 height 8
radio input "true"
click at [546, 48] on button "Next" at bounding box center [517, 59] width 57 height 23
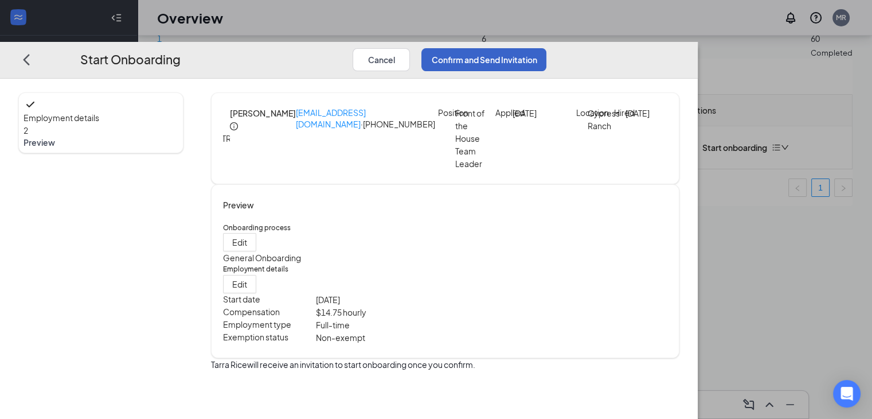
click at [546, 48] on button "Confirm and Send Invitation" at bounding box center [483, 59] width 125 height 23
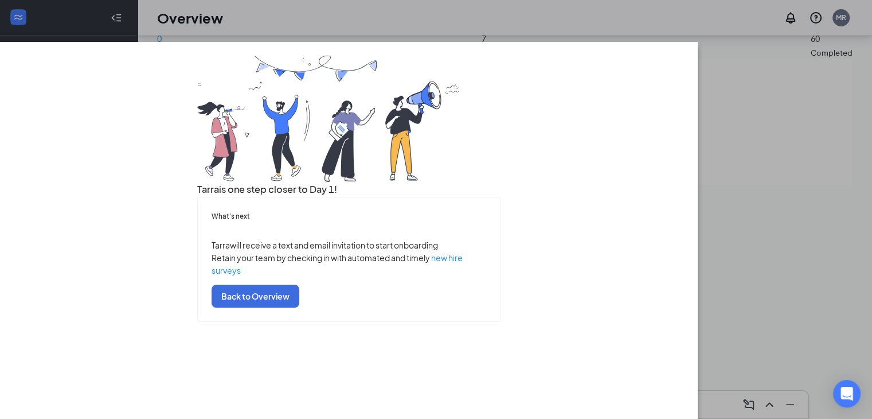
scroll to position [49, 0]
click at [299, 307] on button "Back to Overview" at bounding box center [256, 295] width 88 height 23
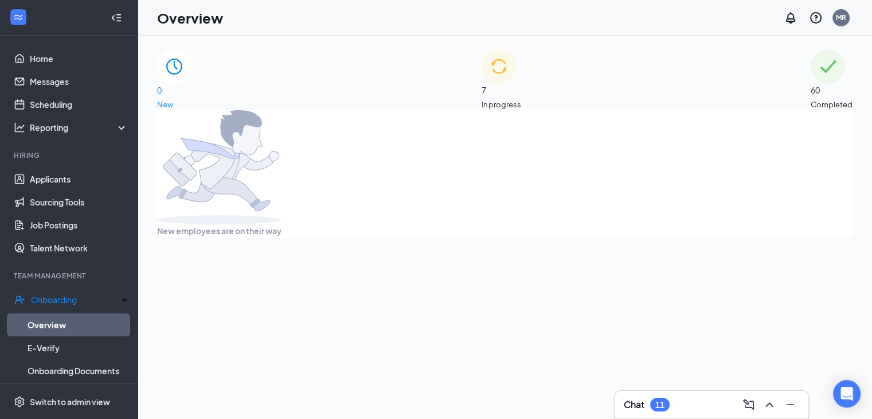
scroll to position [0, 0]
click at [521, 99] on span "In progress" at bounding box center [502, 104] width 40 height 11
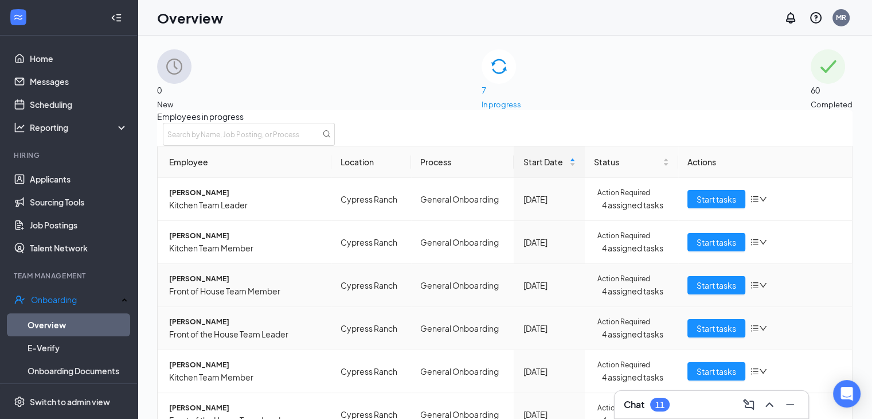
scroll to position [57, 0]
click at [216, 273] on span "[PERSON_NAME]" at bounding box center [245, 278] width 153 height 11
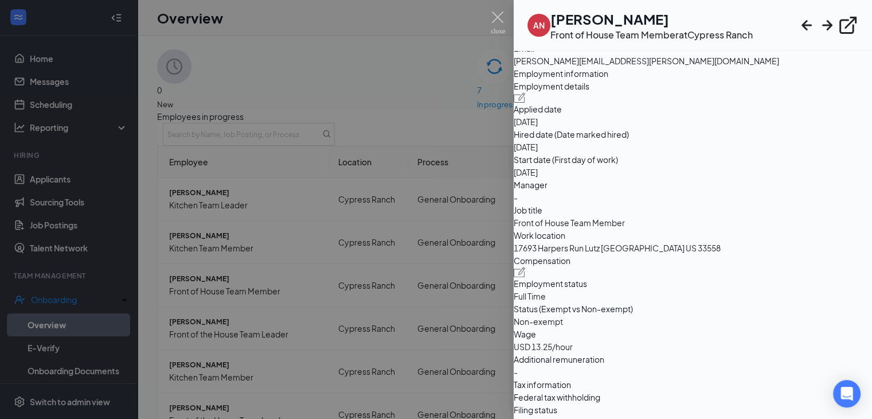
scroll to position [631, 0]
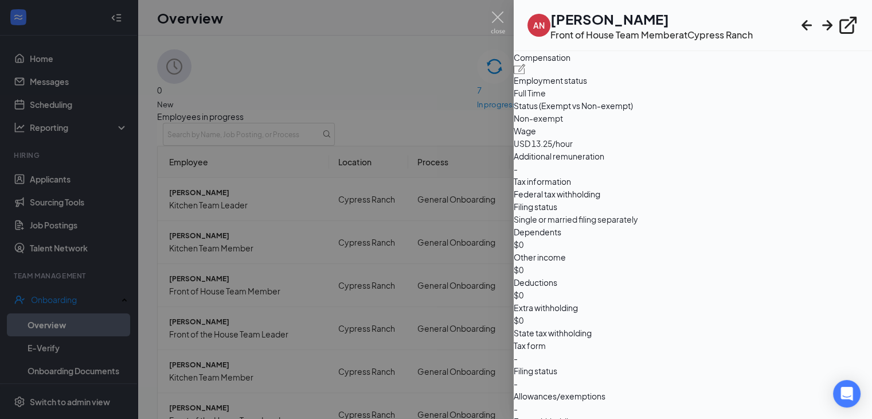
click at [526, 74] on img at bounding box center [520, 69] width 12 height 10
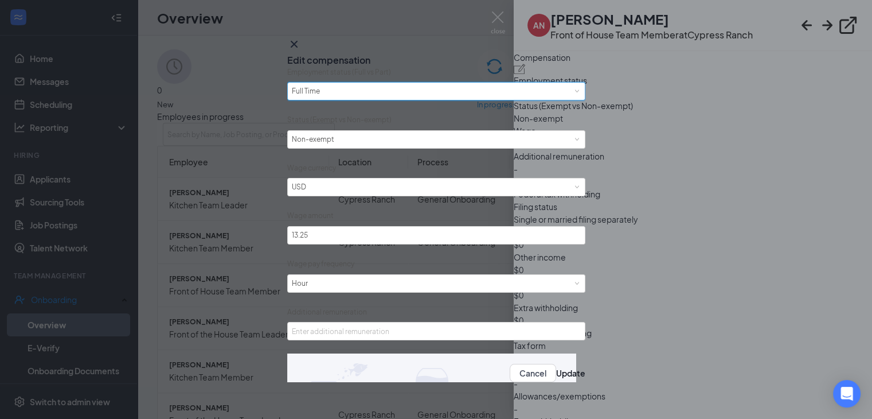
click at [388, 100] on div "Please select employment status [DEMOGRAPHIC_DATA]" at bounding box center [436, 91] width 289 height 17
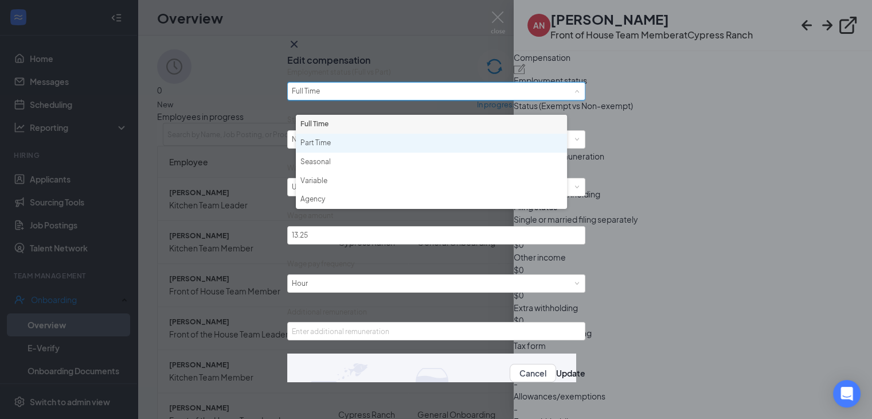
click at [372, 140] on li "Part Time" at bounding box center [431, 143] width 271 height 19
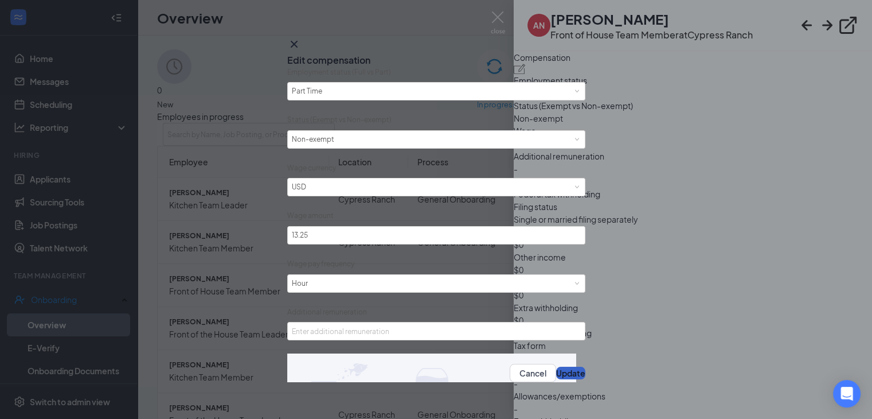
click at [556, 379] on button "Update" at bounding box center [570, 372] width 29 height 13
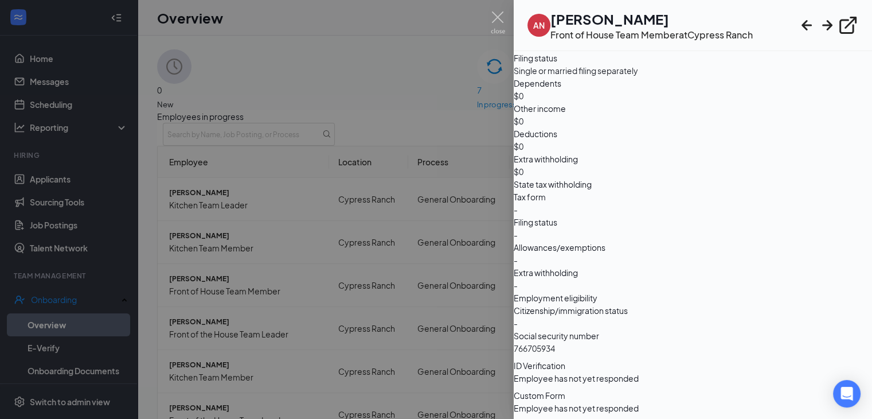
scroll to position [1140, 0]
click at [496, 11] on img at bounding box center [498, 22] width 14 height 22
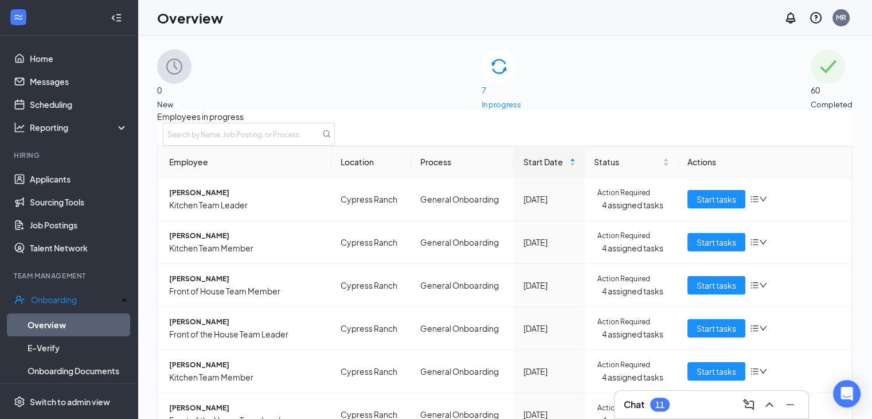
scroll to position [106, 0]
click at [225, 187] on span "[PERSON_NAME]" at bounding box center [245, 192] width 153 height 11
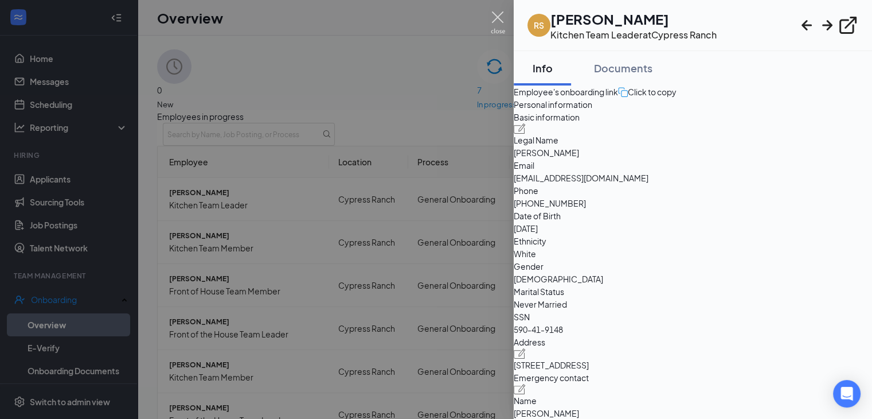
click at [499, 21] on img at bounding box center [498, 22] width 14 height 22
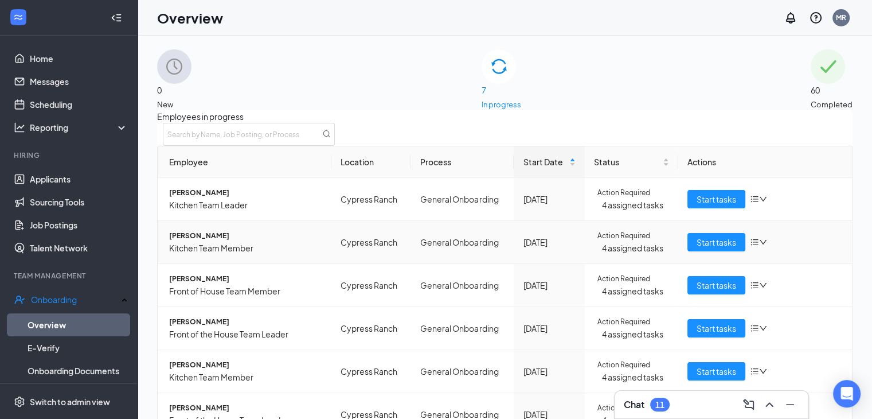
click at [224, 230] on span "[PERSON_NAME]" at bounding box center [245, 235] width 153 height 11
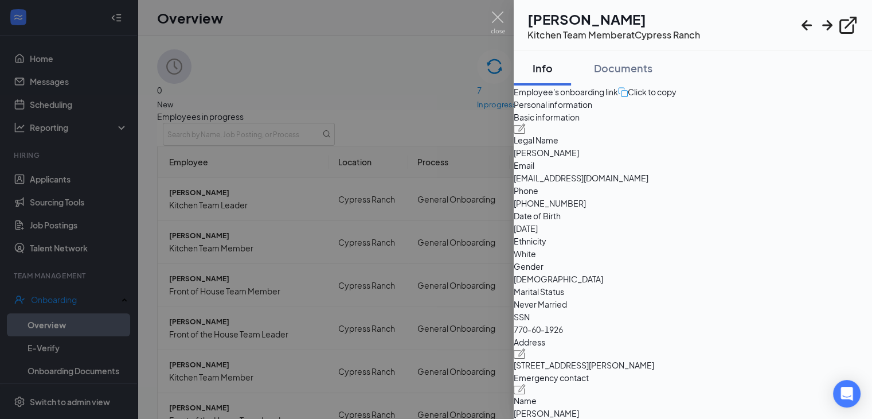
click at [505, 17] on div at bounding box center [436, 209] width 872 height 419
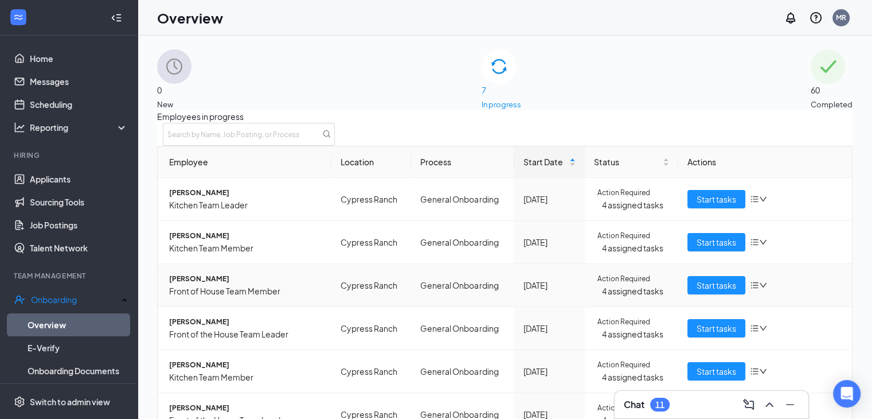
click at [209, 273] on span "[PERSON_NAME]" at bounding box center [245, 278] width 153 height 11
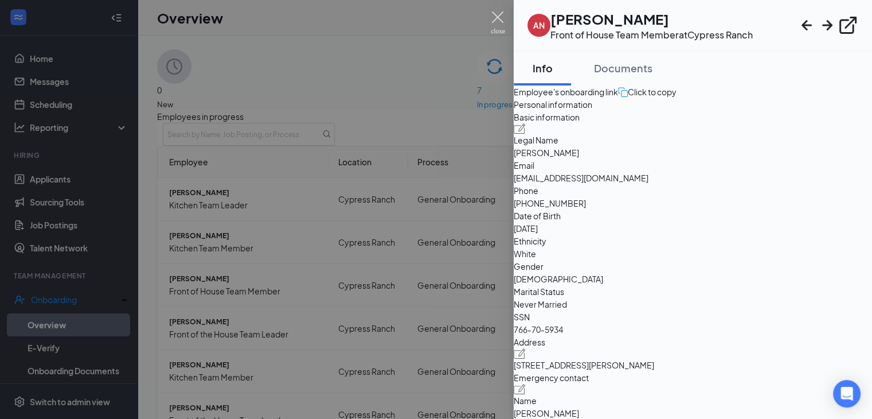
click at [500, 20] on img at bounding box center [498, 22] width 14 height 22
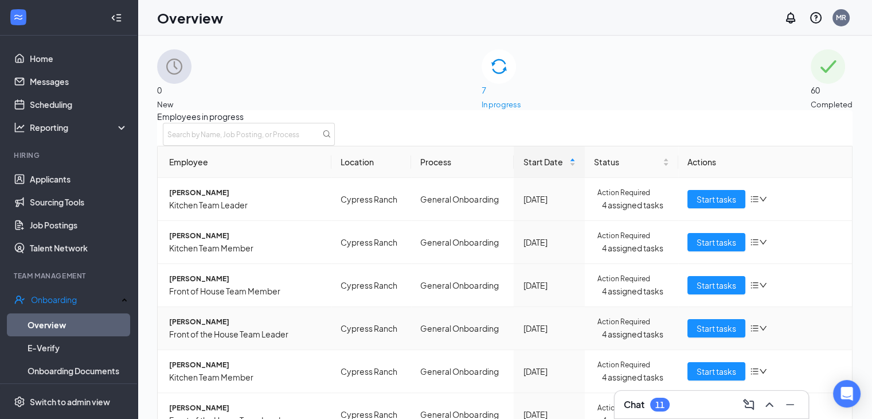
click at [209, 316] on span "[PERSON_NAME]" at bounding box center [245, 321] width 153 height 11
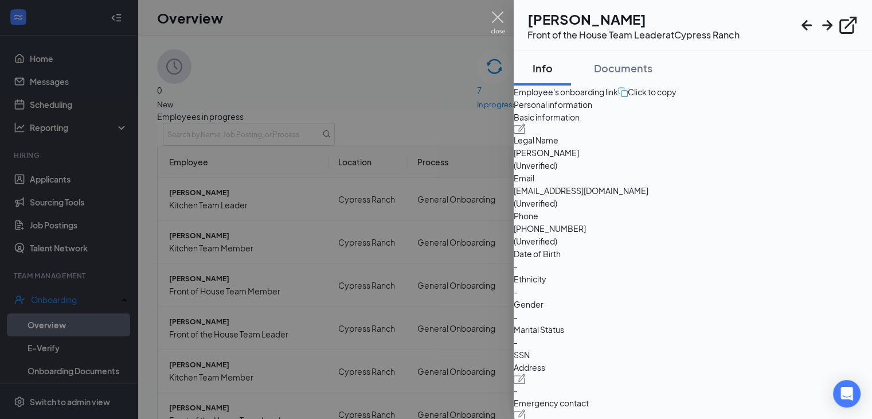
click at [500, 15] on img at bounding box center [498, 22] width 14 height 22
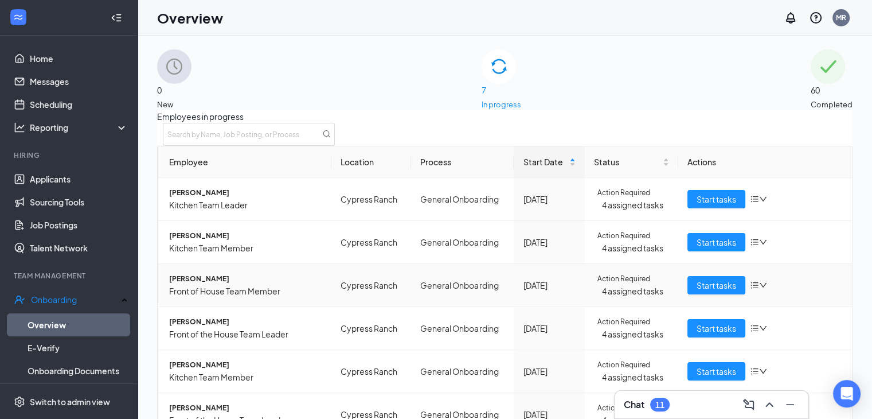
scroll to position [52, 0]
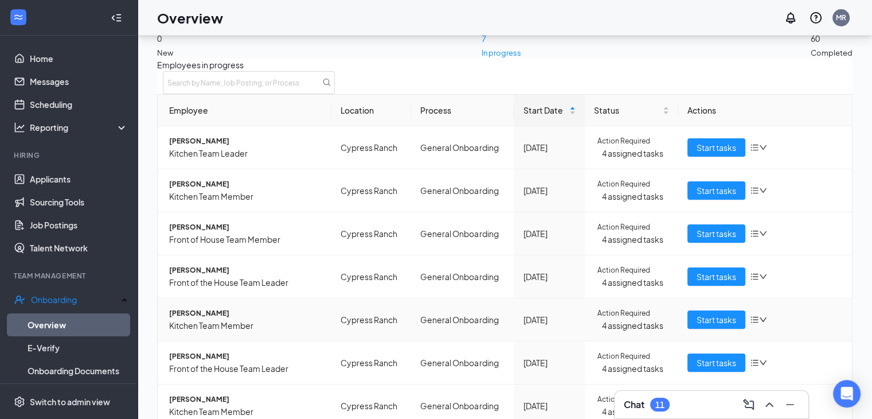
click at [228, 307] on span "[PERSON_NAME]" at bounding box center [245, 312] width 153 height 11
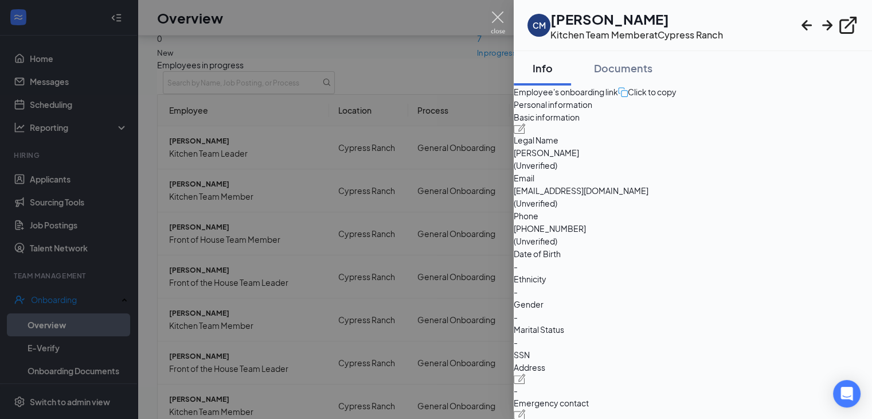
click at [491, 17] on img at bounding box center [498, 22] width 14 height 22
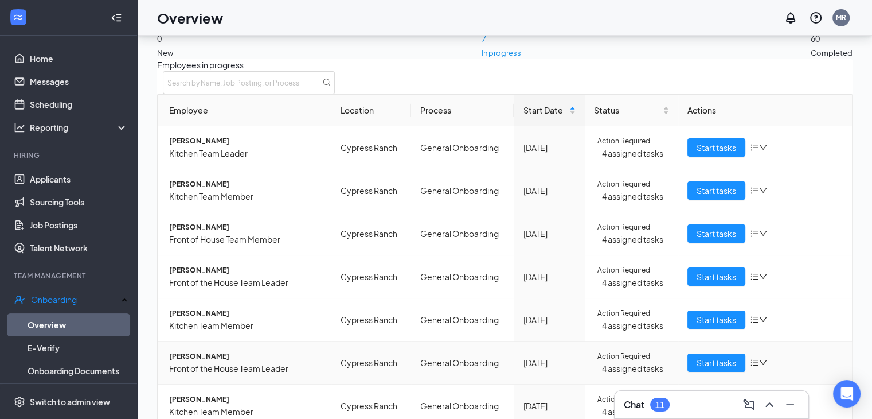
click at [202, 350] on span "[PERSON_NAME]" at bounding box center [245, 355] width 153 height 11
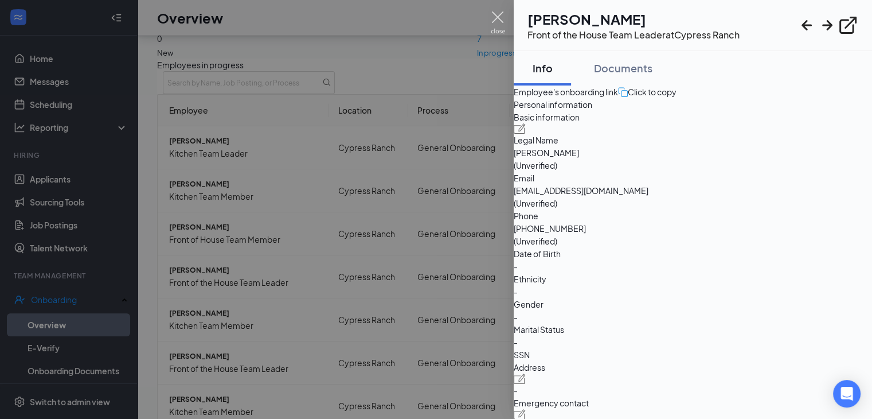
click at [491, 17] on img at bounding box center [498, 22] width 14 height 22
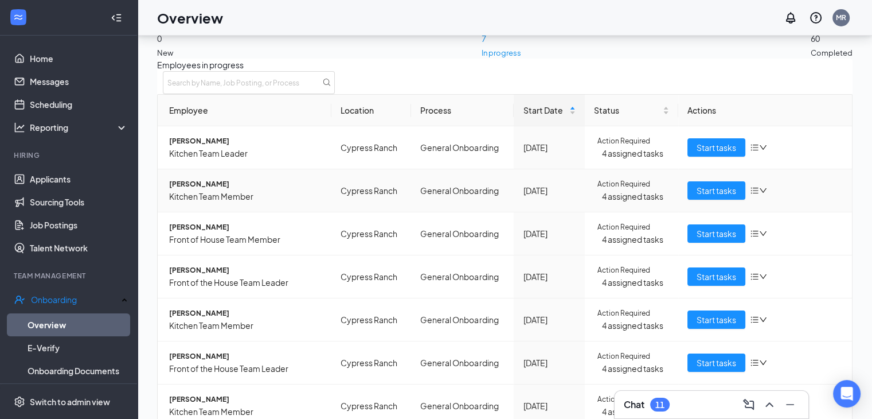
scroll to position [69, 0]
click at [63, 179] on link "Applicants" at bounding box center [79, 178] width 98 height 23
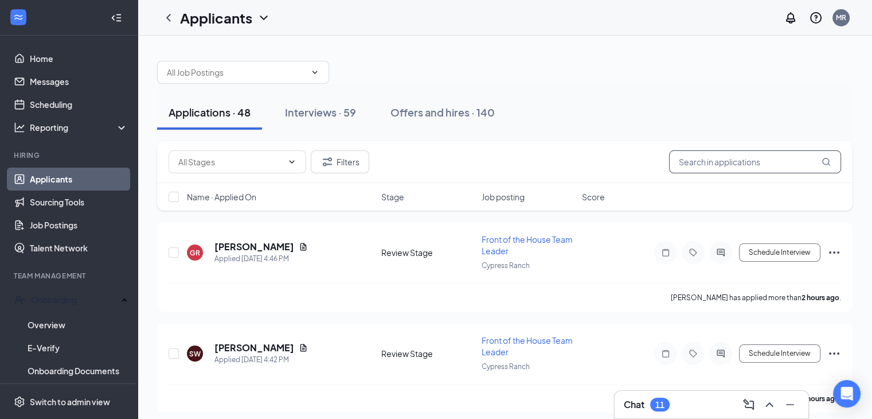
click at [725, 166] on input "text" at bounding box center [755, 161] width 172 height 23
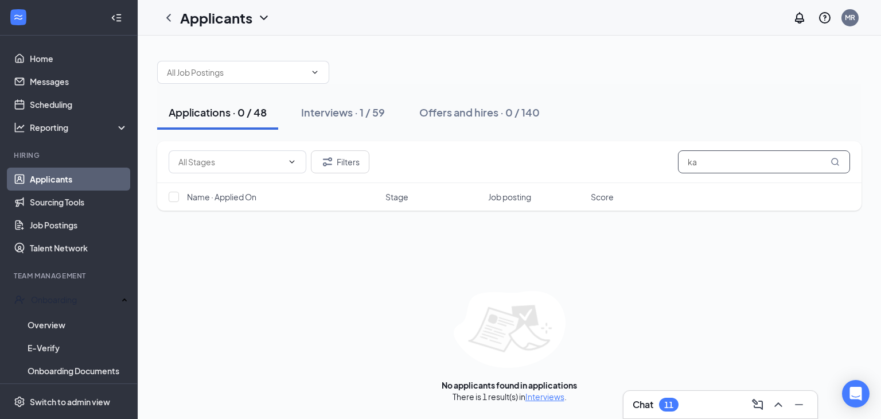
type input "k"
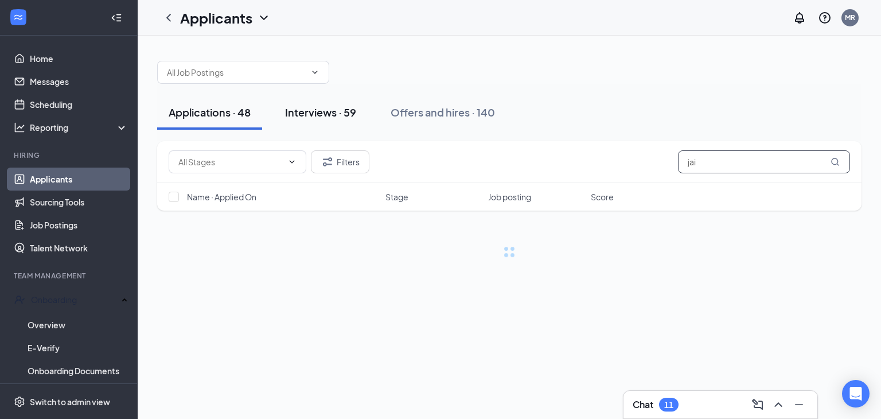
type input "jai"
click at [343, 115] on div "Interviews · 59" at bounding box center [320, 112] width 71 height 14
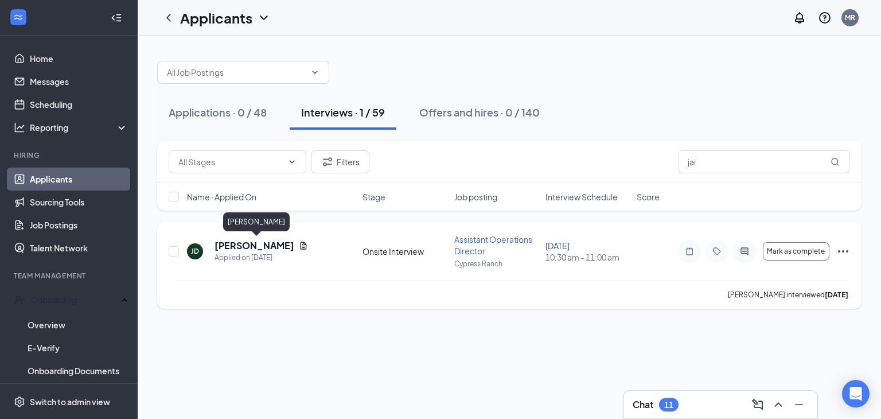
click at [273, 240] on h5 "[PERSON_NAME]" at bounding box center [254, 245] width 80 height 13
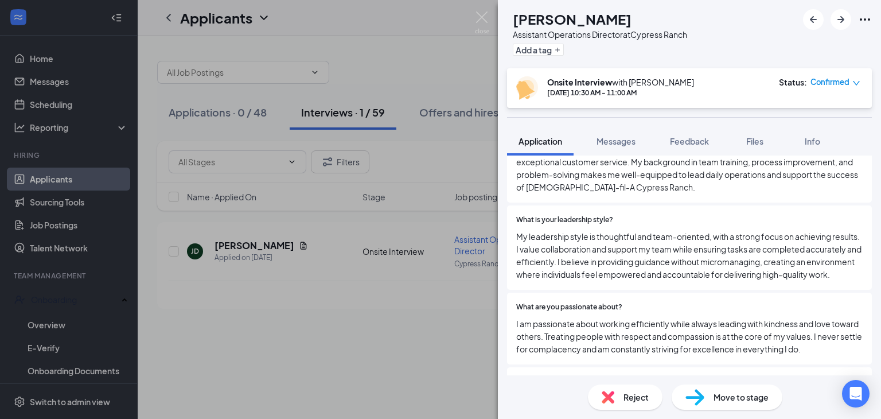
scroll to position [755, 0]
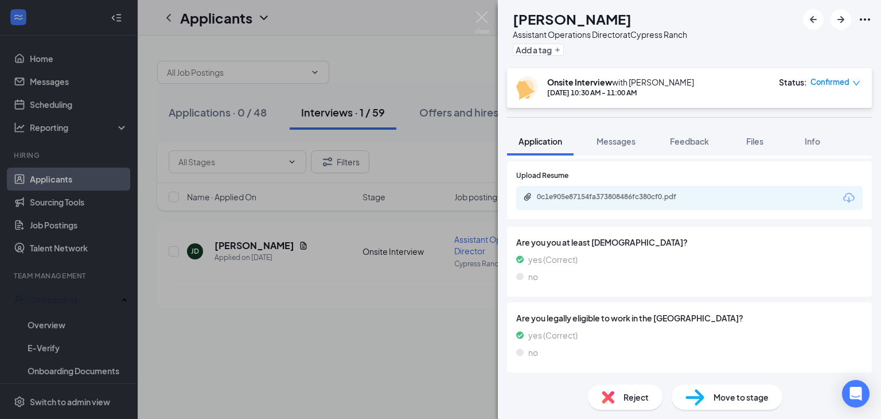
click at [842, 198] on icon "Download" at bounding box center [849, 198] width 14 height 14
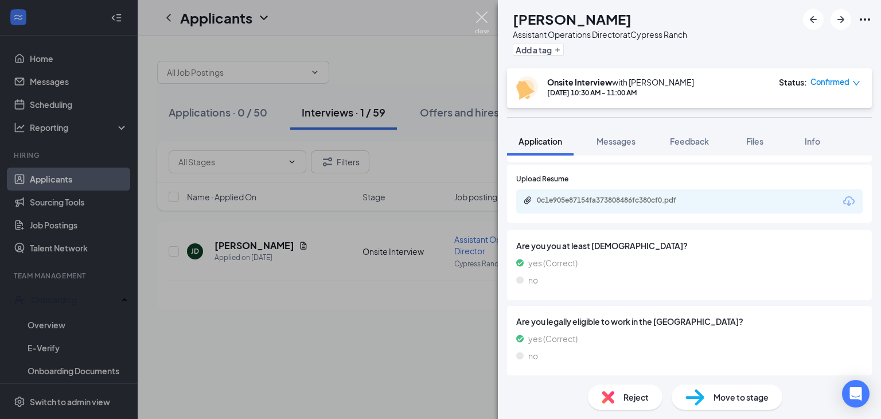
click at [479, 28] on img at bounding box center [482, 22] width 14 height 22
